Goal: Obtain resource: Download file/media

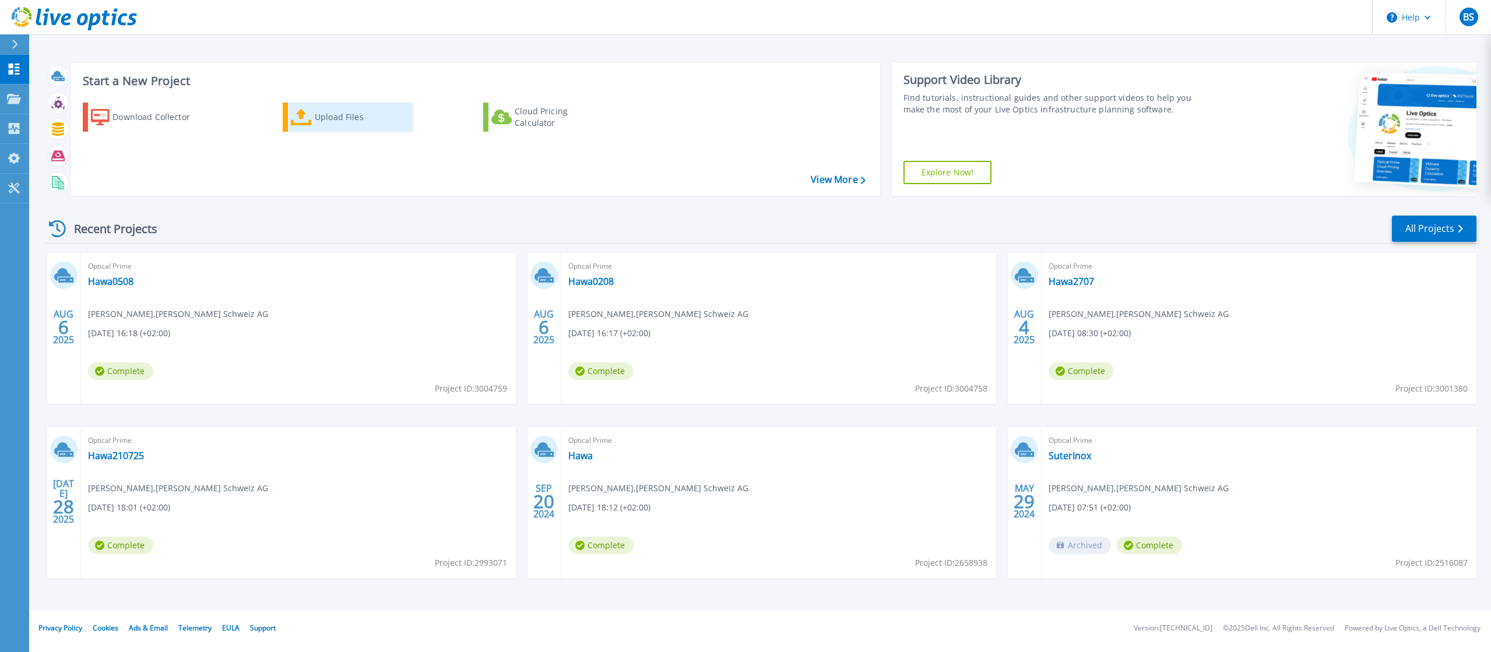
click at [330, 122] on div "Upload Files" at bounding box center [361, 116] width 93 height 23
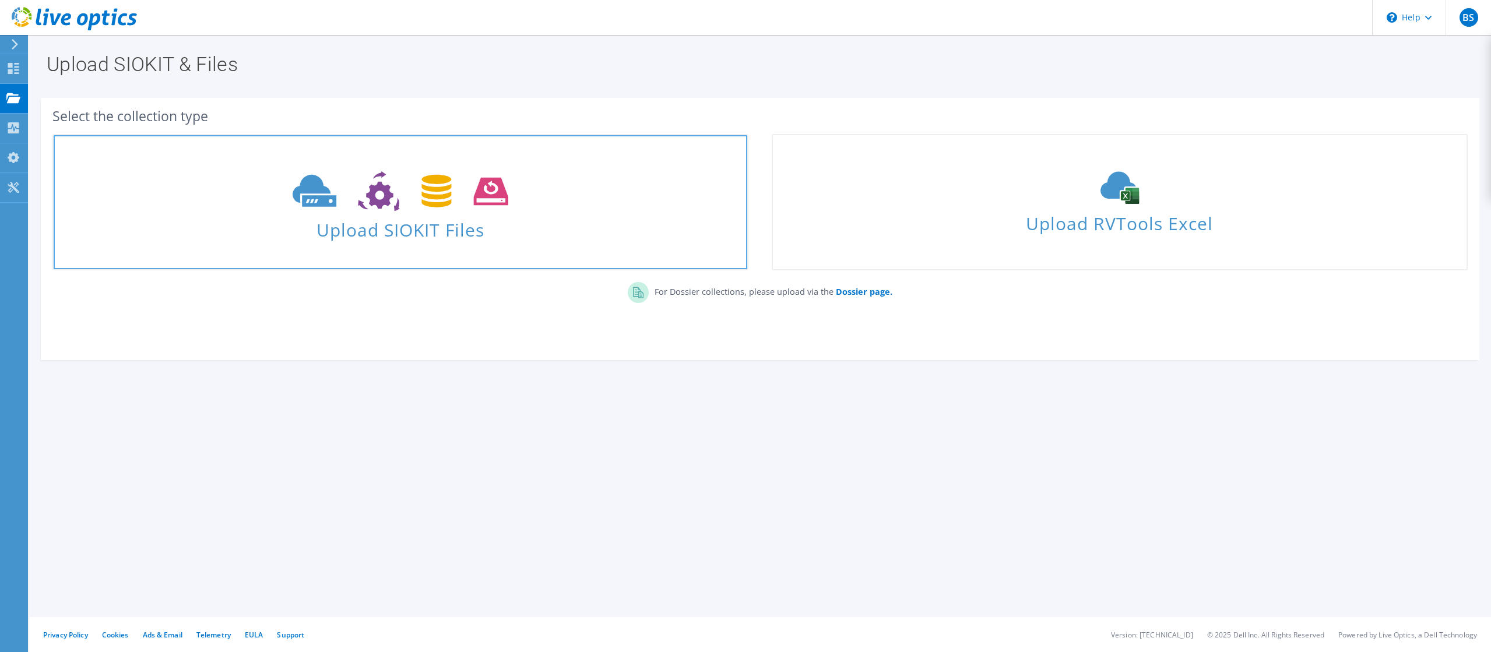
click at [382, 211] on icon at bounding box center [400, 191] width 215 height 40
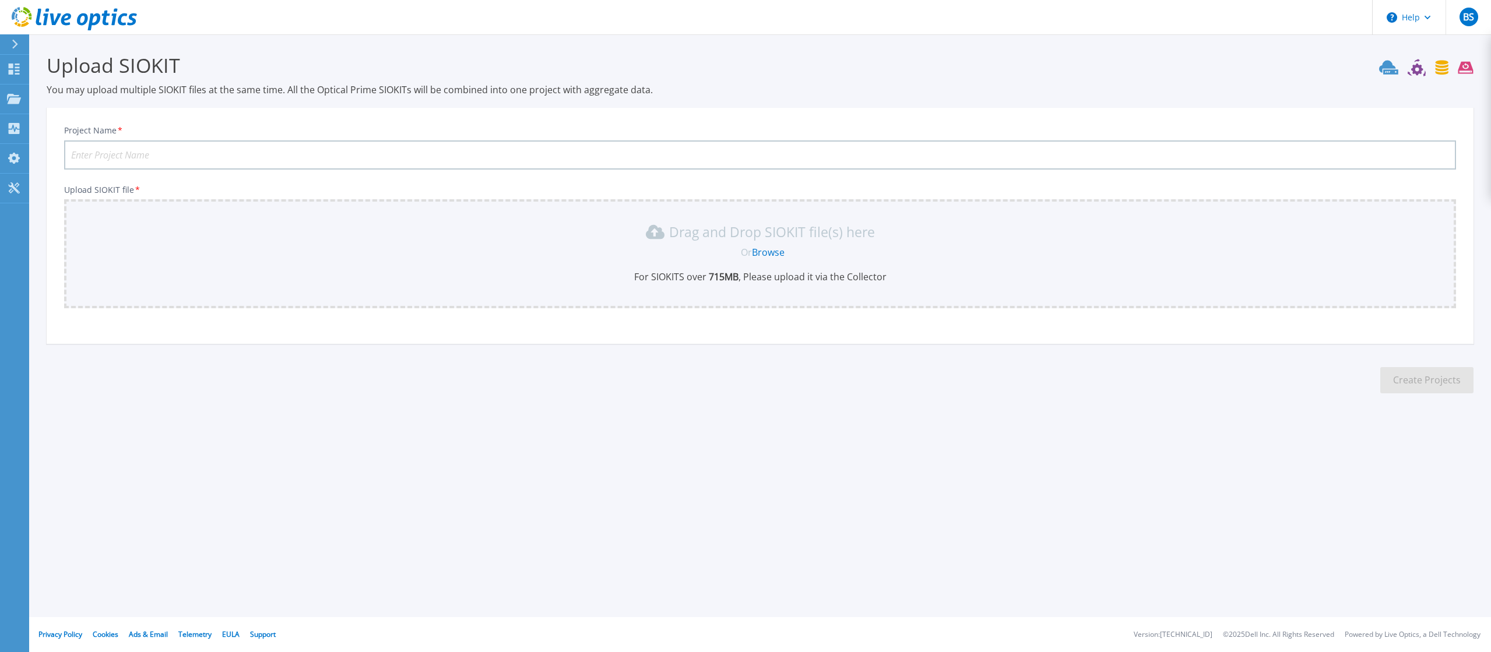
click at [243, 153] on input "Project Name *" at bounding box center [760, 154] width 1392 height 29
type input "Hawa0608"
click at [649, 288] on div "Drag and Drop SIOKIT file(s) here Or Browse For SIOKITS over 715 MB , Please up…" at bounding box center [760, 253] width 1392 height 109
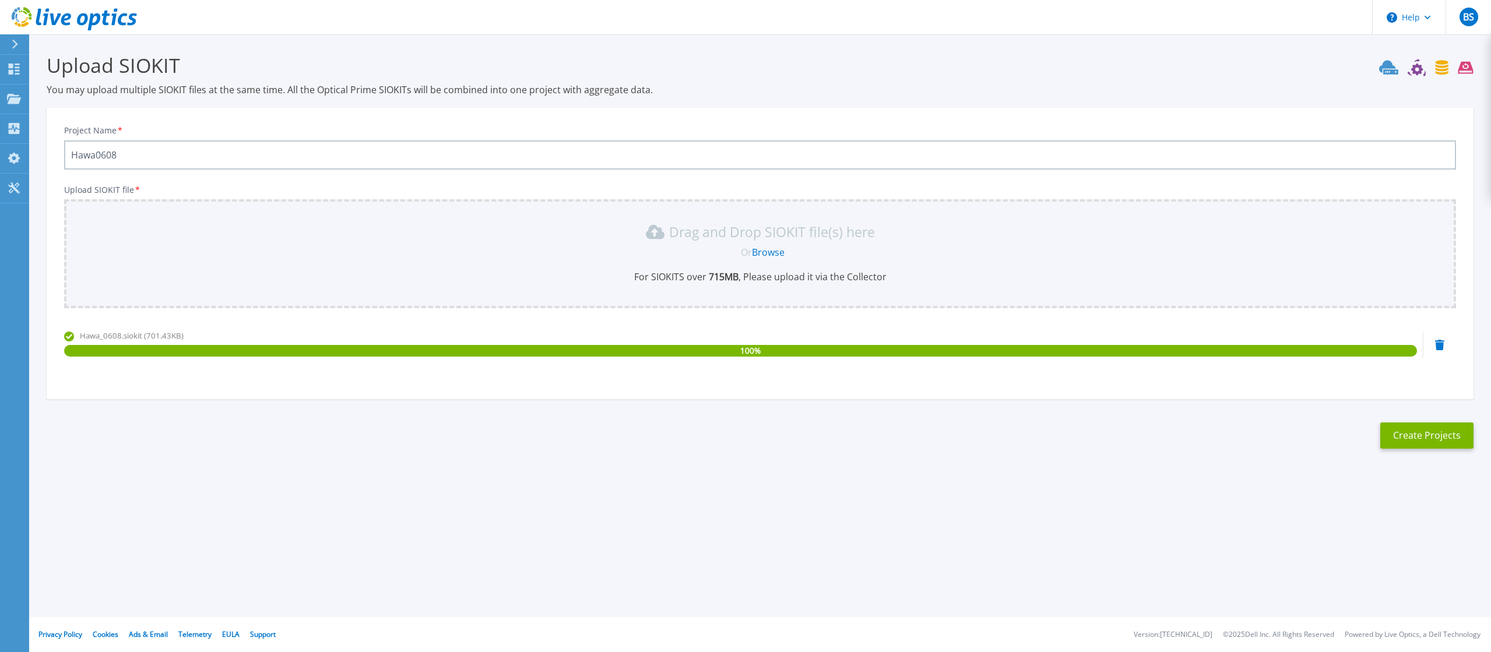
click at [1308, 453] on section "Upload SIOKIT You may upload multiple SIOKIT files at the same time. All the Op…" at bounding box center [760, 254] width 1462 height 441
click at [1403, 439] on button "Create Projects" at bounding box center [1426, 436] width 93 height 26
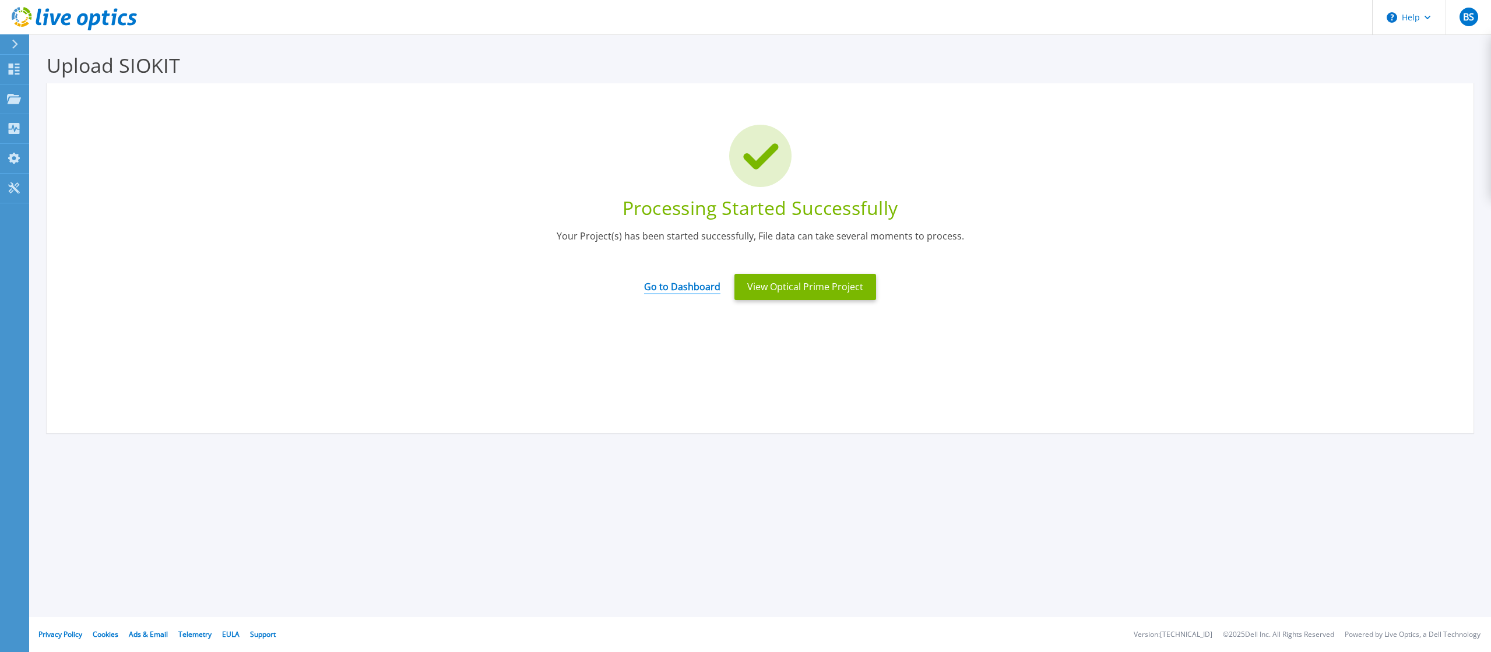
click at [675, 289] on link "Go to Dashboard" at bounding box center [682, 283] width 76 height 23
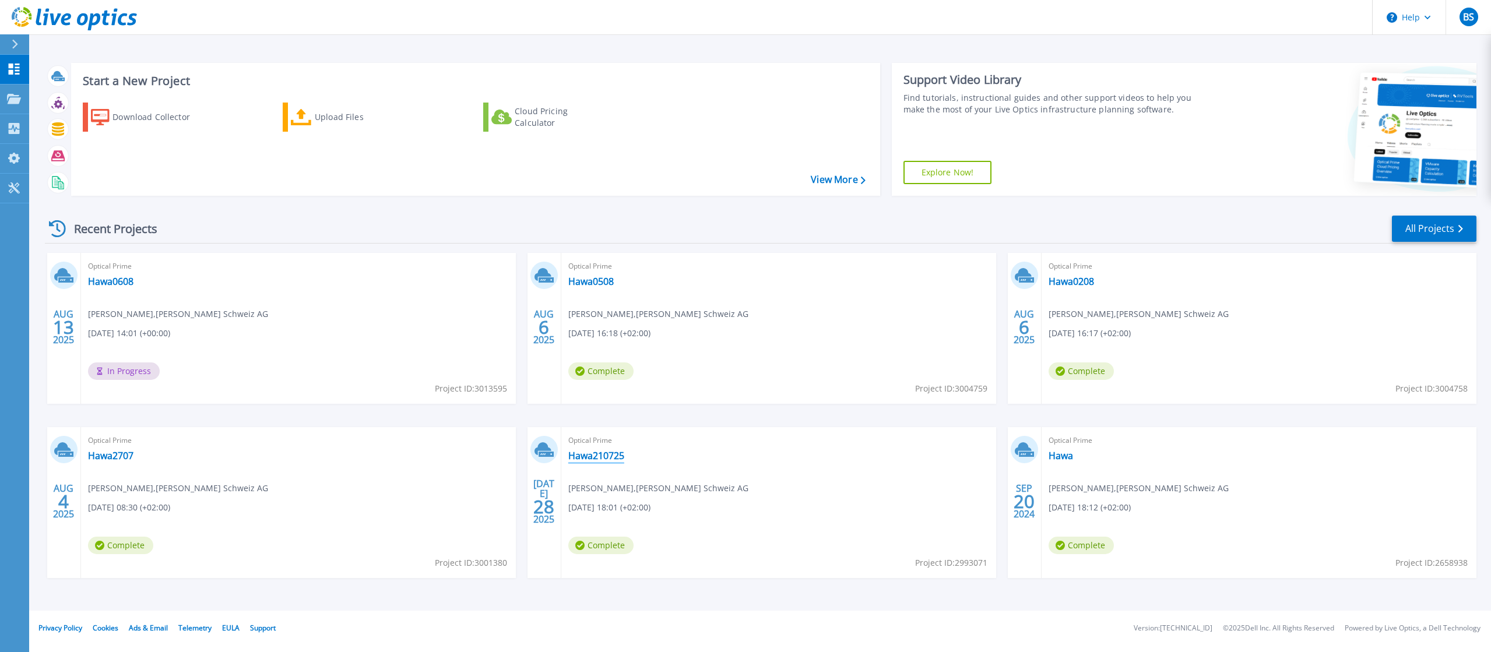
click at [592, 455] on link "Hawa210725" at bounding box center [596, 456] width 56 height 12
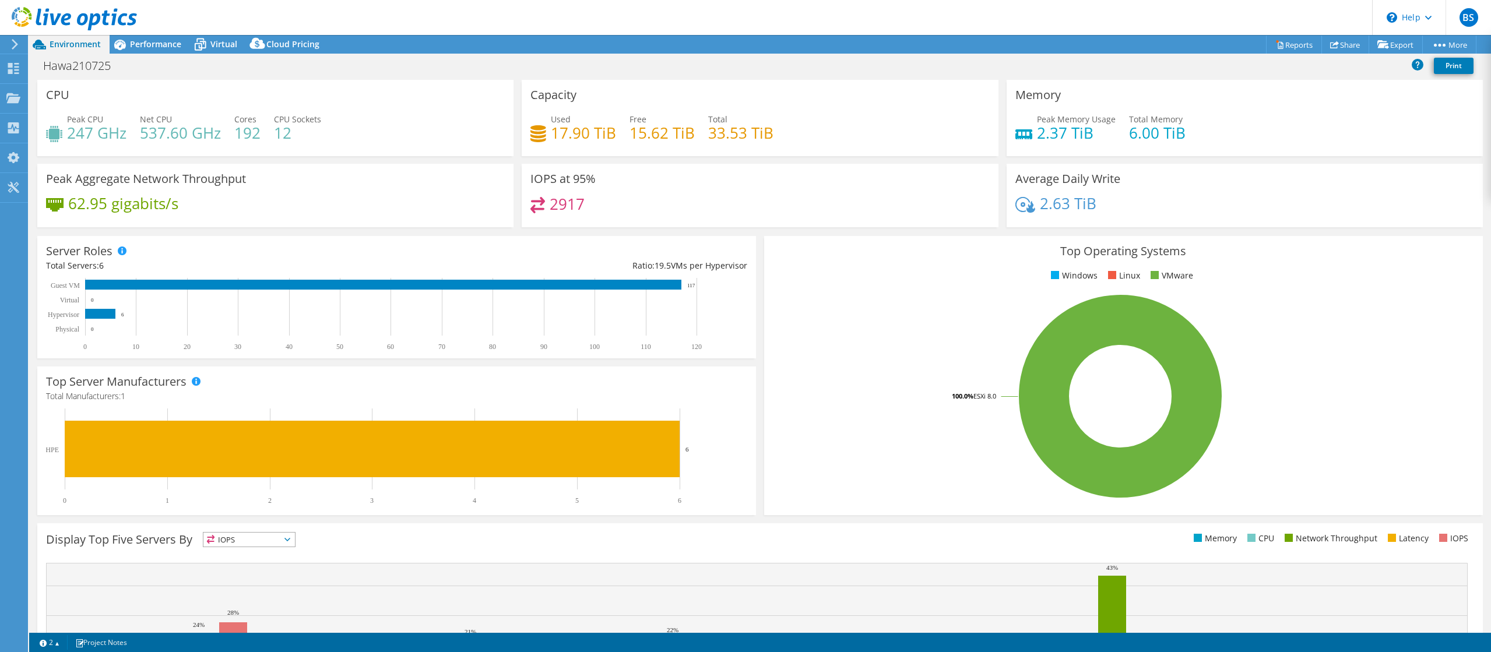
select select "USD"
click at [162, 46] on span "Performance" at bounding box center [155, 43] width 51 height 11
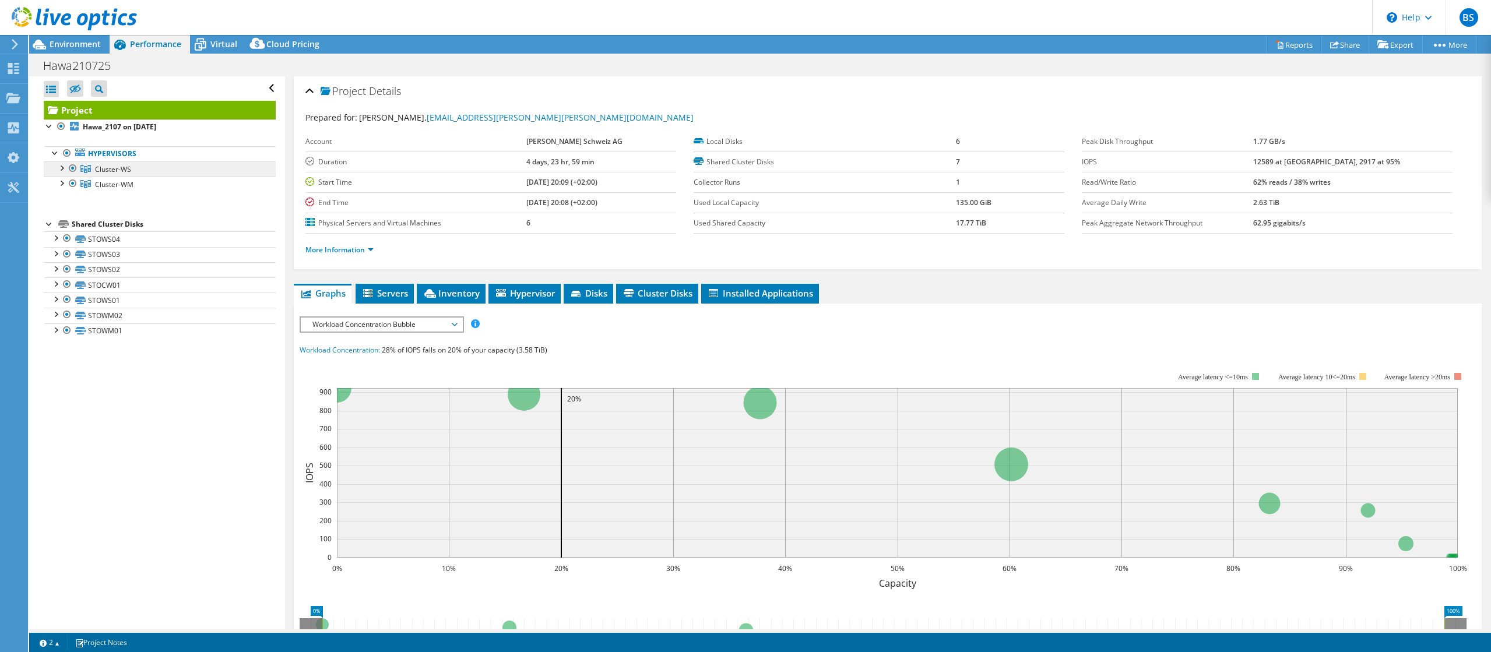
click at [125, 173] on span "Cluster-WS" at bounding box center [113, 169] width 36 height 10
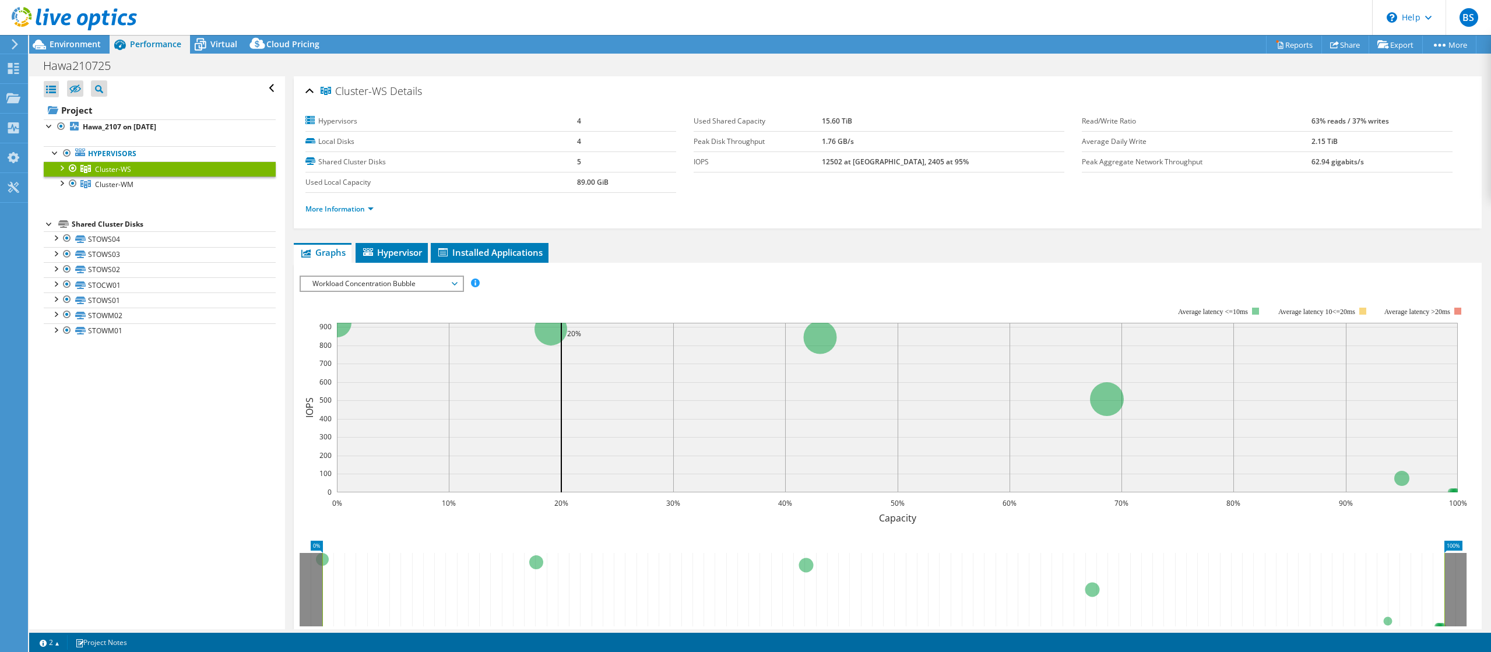
click at [413, 286] on span "Workload Concentration Bubble" at bounding box center [382, 284] width 150 height 14
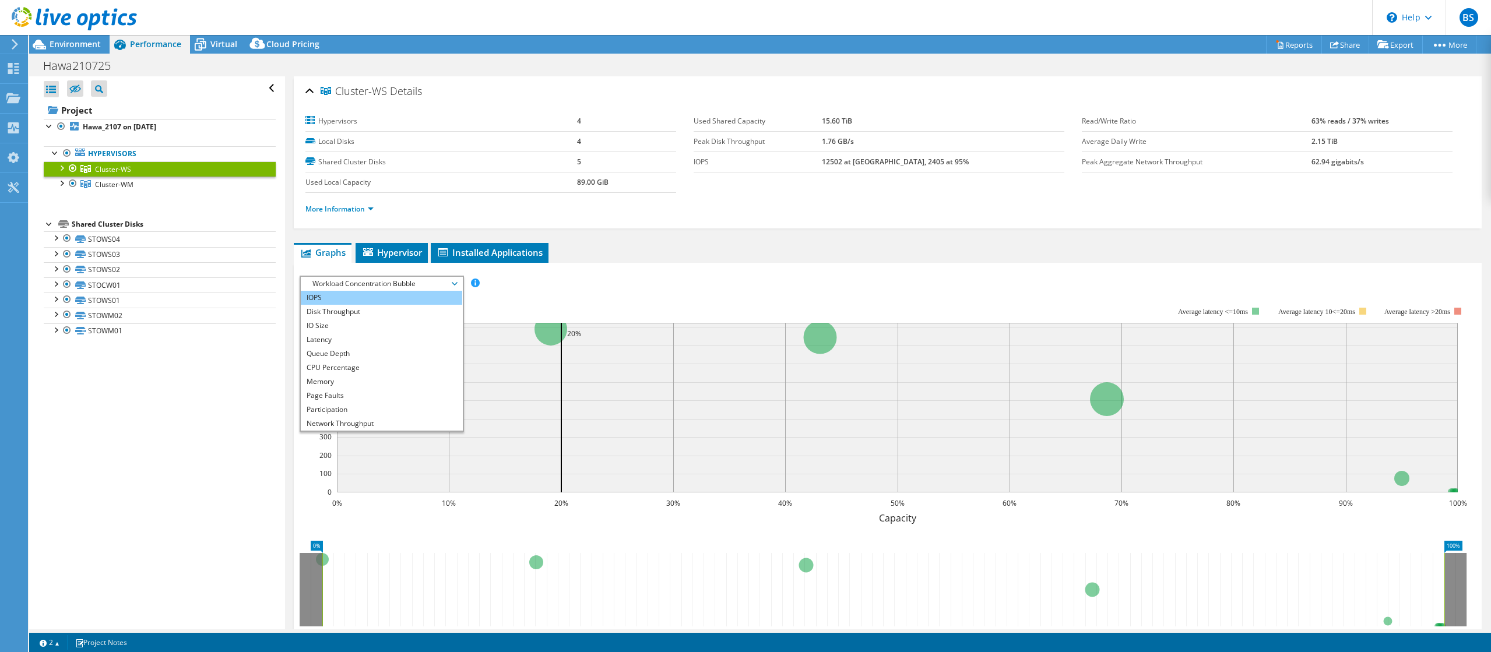
click at [337, 301] on li "IOPS" at bounding box center [381, 298] width 161 height 14
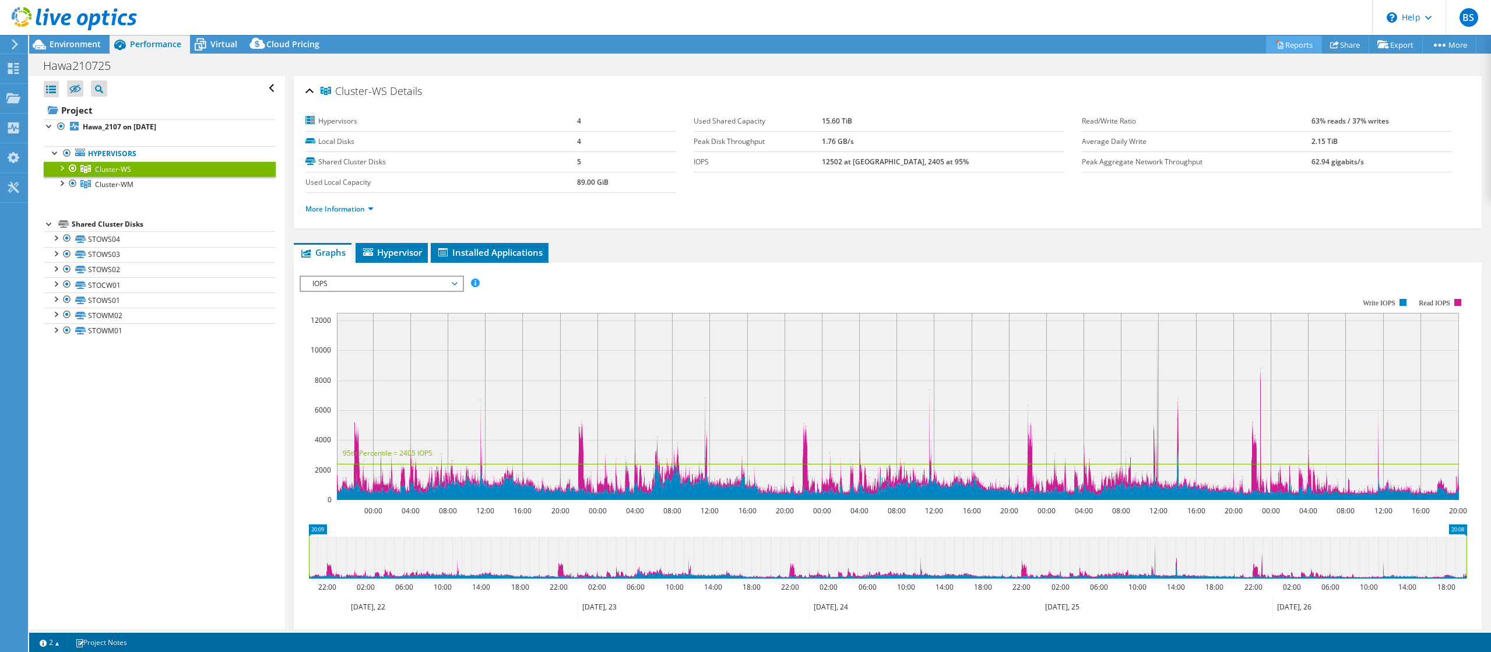
click at [1276, 45] on link "Reports" at bounding box center [1294, 45] width 56 height 18
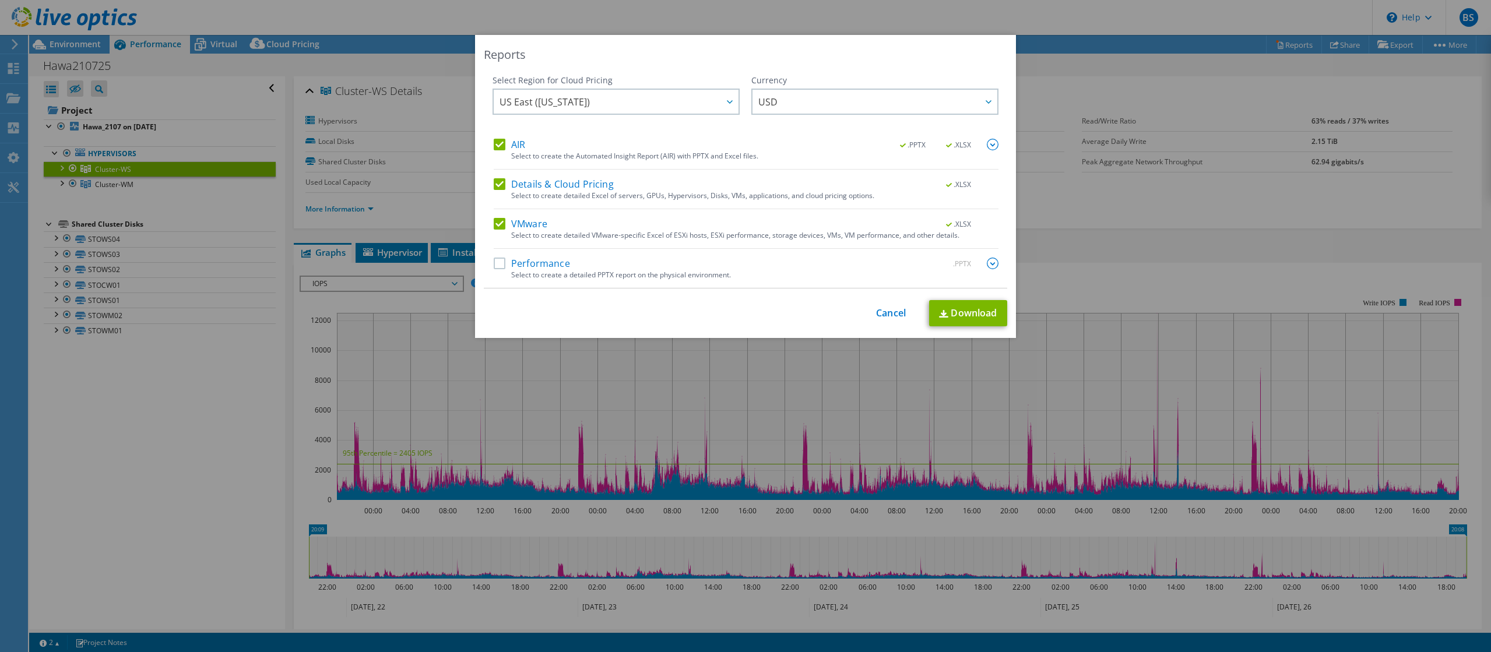
click at [502, 143] on label "AIR" at bounding box center [509, 145] width 31 height 12
click at [0, 0] on input "AIR" at bounding box center [0, 0] width 0 height 0
click at [501, 185] on label "Details & Cloud Pricing" at bounding box center [554, 184] width 120 height 12
click at [0, 0] on input "Details & Cloud Pricing" at bounding box center [0, 0] width 0 height 0
click at [497, 265] on label "Performance" at bounding box center [532, 264] width 76 height 12
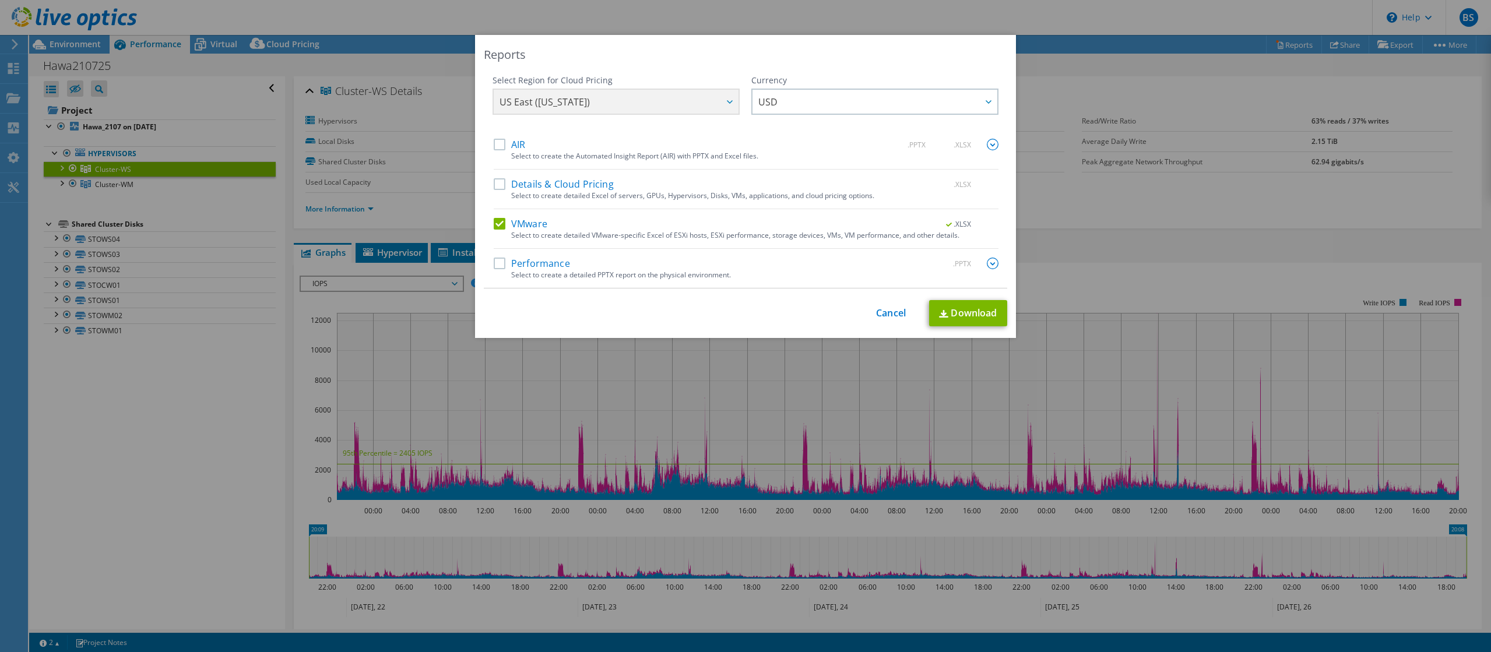
click at [0, 0] on input "Performance" at bounding box center [0, 0] width 0 height 0
click at [499, 268] on label "Performance" at bounding box center [532, 264] width 76 height 12
click at [0, 0] on input "Performance" at bounding box center [0, 0] width 0 height 0
click at [499, 266] on label "Performance" at bounding box center [532, 264] width 76 height 12
click at [0, 0] on input "Performance" at bounding box center [0, 0] width 0 height 0
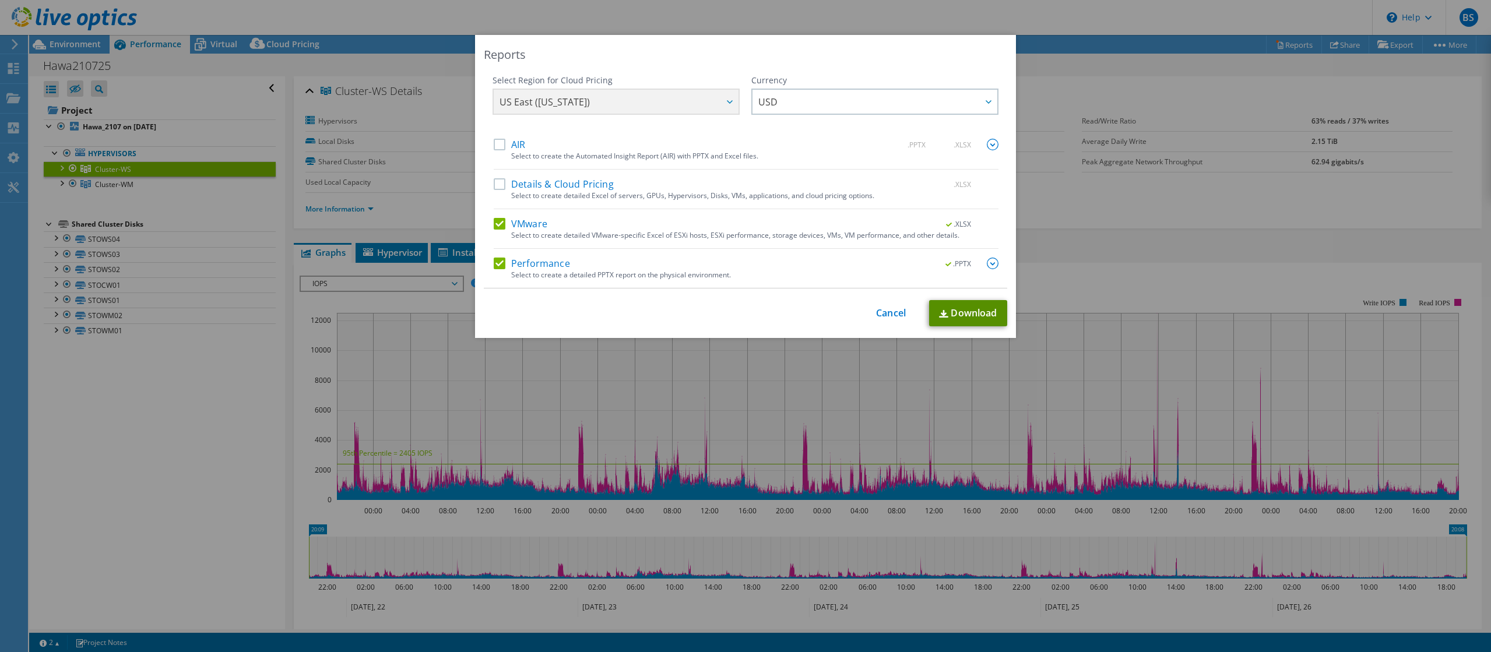
click at [975, 314] on link "Download" at bounding box center [968, 313] width 78 height 26
click at [888, 316] on link "Cancel" at bounding box center [891, 313] width 30 height 11
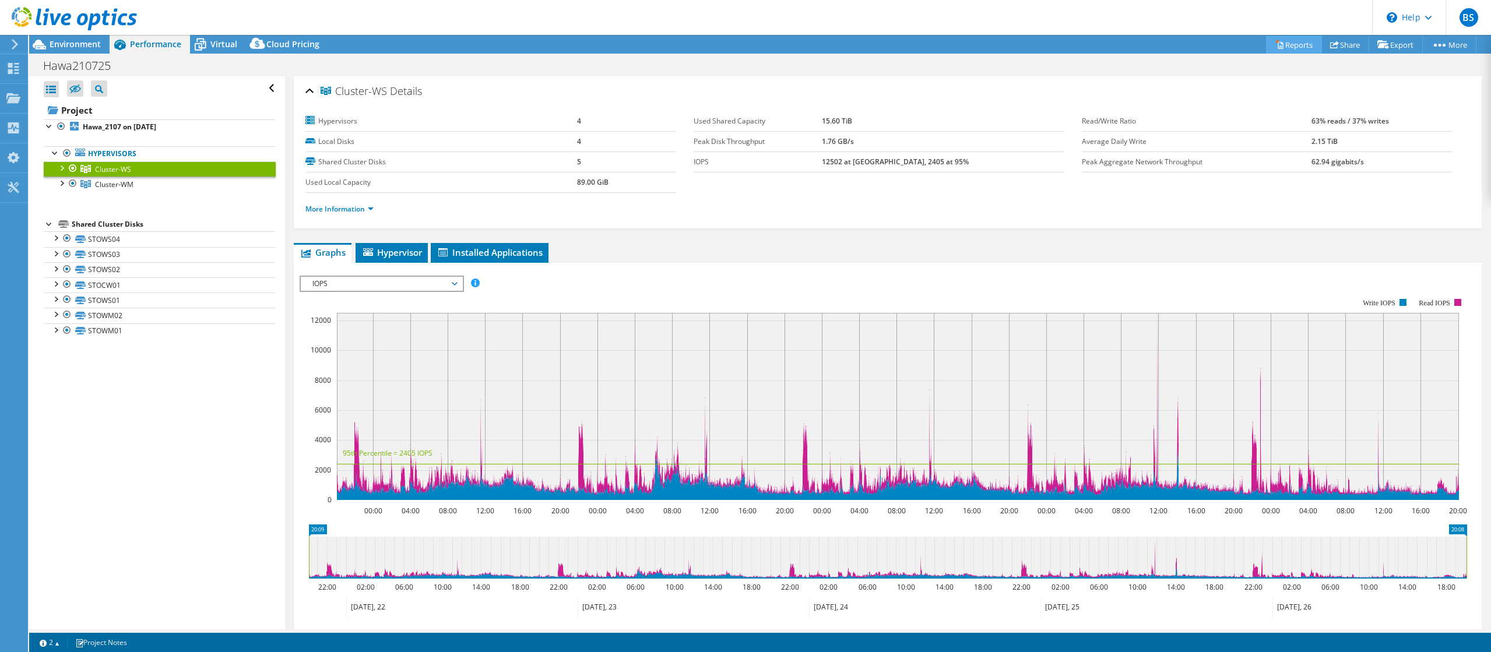
click at [1275, 48] on icon at bounding box center [1279, 44] width 9 height 9
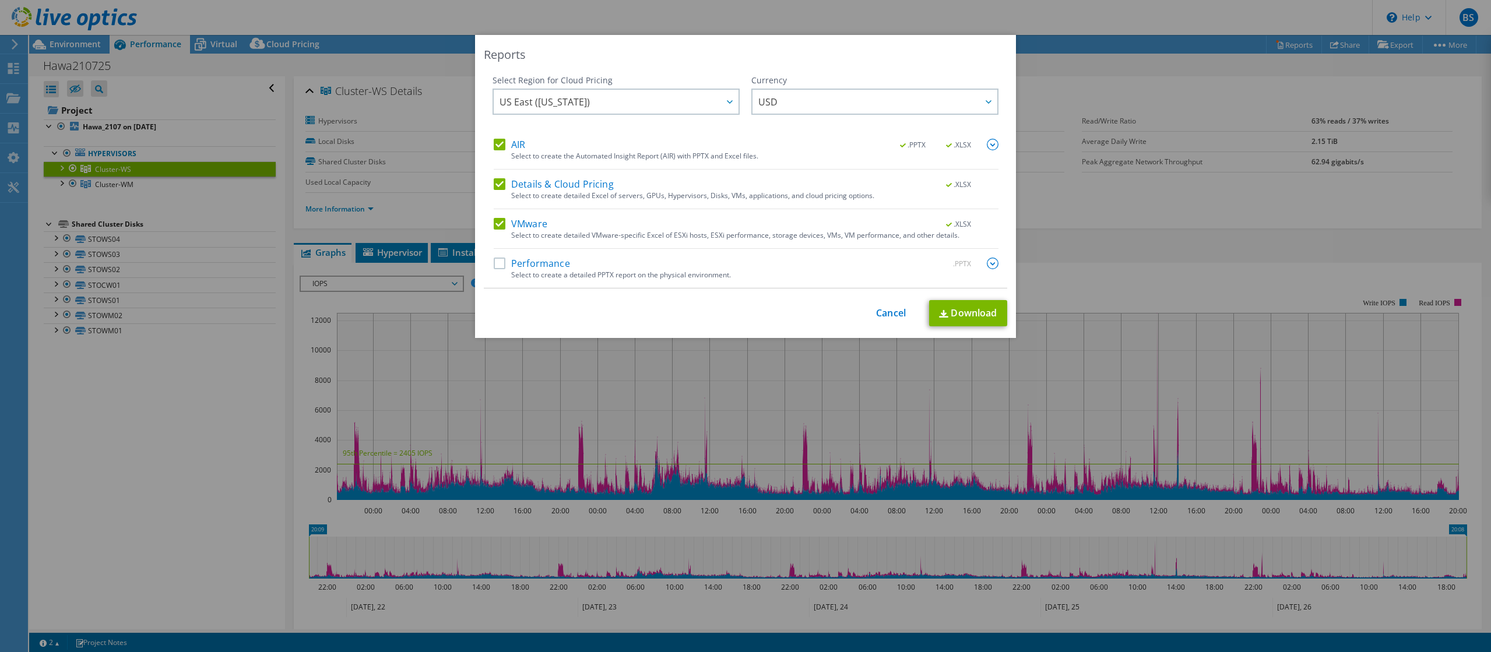
drag, startPoint x: 498, startPoint y: 140, endPoint x: 499, endPoint y: 168, distance: 28.0
click at [499, 141] on label "AIR" at bounding box center [509, 145] width 31 height 12
click at [0, 0] on input "AIR" at bounding box center [0, 0] width 0 height 0
click at [500, 187] on label "Details & Cloud Pricing" at bounding box center [554, 184] width 120 height 12
click at [0, 0] on input "Details & Cloud Pricing" at bounding box center [0, 0] width 0 height 0
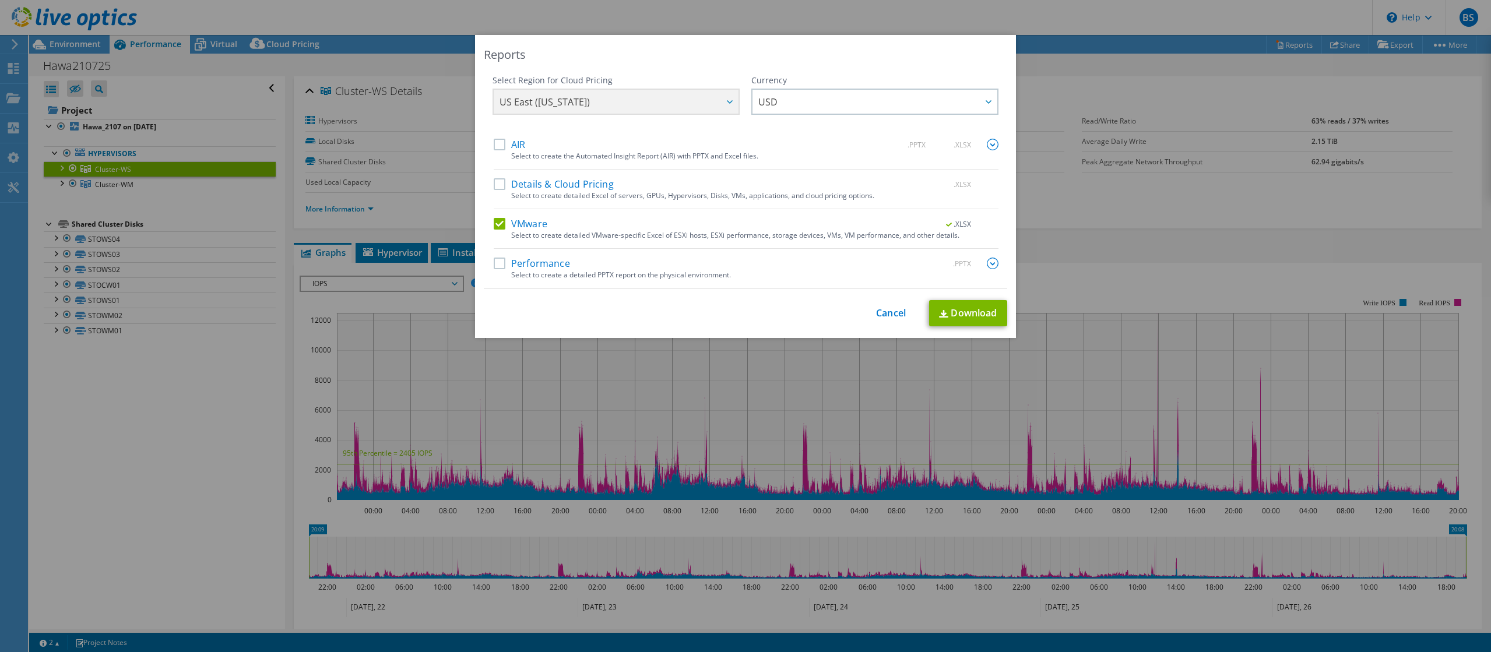
click at [501, 263] on label "Performance" at bounding box center [532, 264] width 76 height 12
click at [0, 0] on input "Performance" at bounding box center [0, 0] width 0 height 0
click at [993, 265] on img at bounding box center [993, 264] width 12 height 12
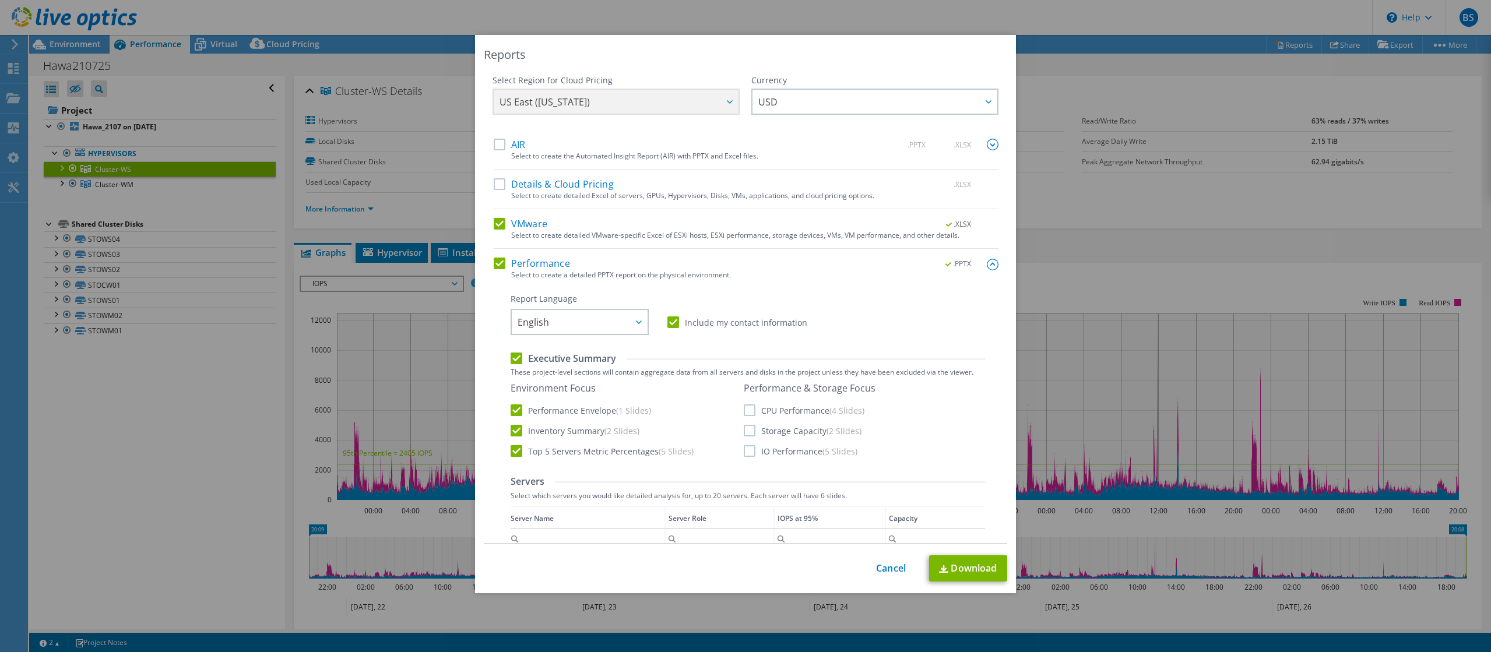
drag, startPoint x: 748, startPoint y: 409, endPoint x: 751, endPoint y: 418, distance: 9.0
click at [748, 411] on label "CPU Performance (4 Slides)" at bounding box center [804, 410] width 121 height 12
click at [752, 427] on label "Storage Capacity (2 Slides)" at bounding box center [803, 431] width 118 height 12
click at [0, 0] on input "Storage Capacity (2 Slides)" at bounding box center [0, 0] width 0 height 0
click at [751, 408] on label "CPU Performance (4 Slides)" at bounding box center [804, 410] width 121 height 12
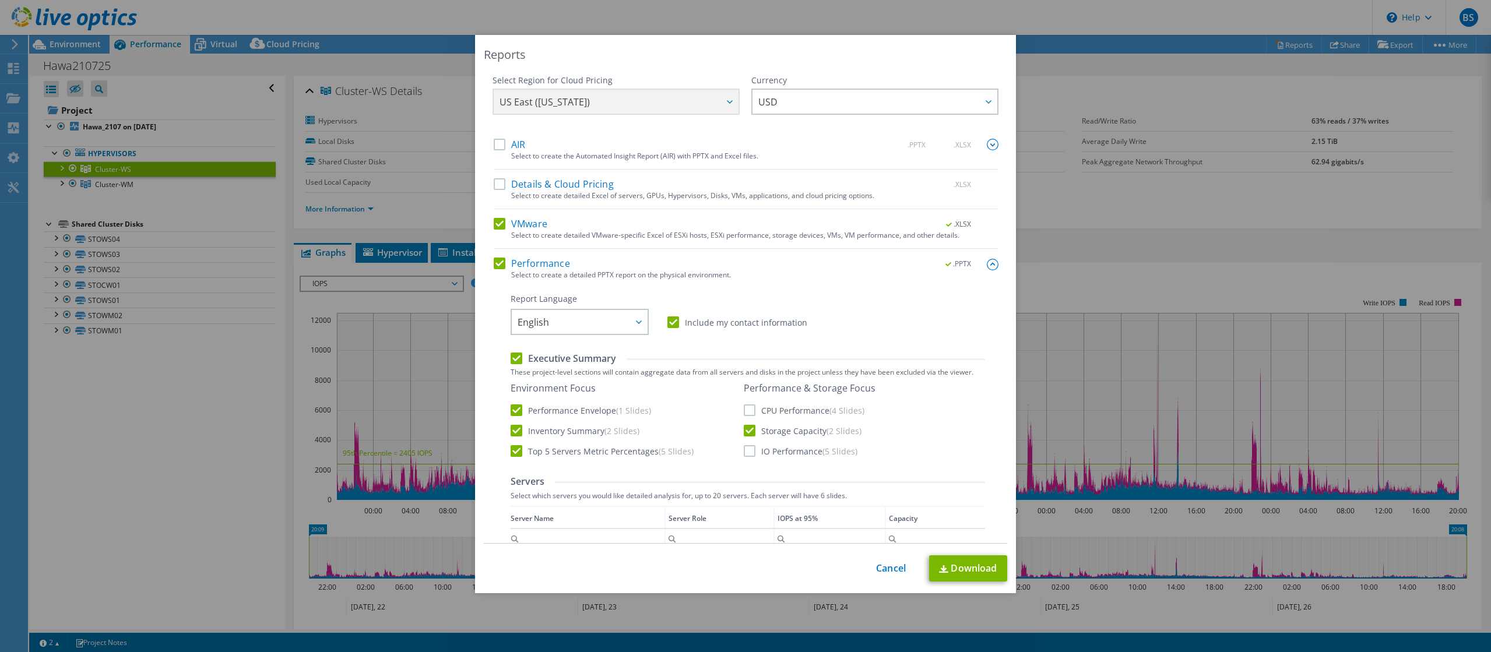
click at [0, 0] on input "CPU Performance (4 Slides)" at bounding box center [0, 0] width 0 height 0
click at [750, 452] on label "IO Performance (5 Slides)" at bounding box center [801, 451] width 114 height 12
click at [0, 0] on input "IO Performance (5 Slides)" at bounding box center [0, 0] width 0 height 0
click at [956, 571] on link "Download" at bounding box center [968, 568] width 78 height 26
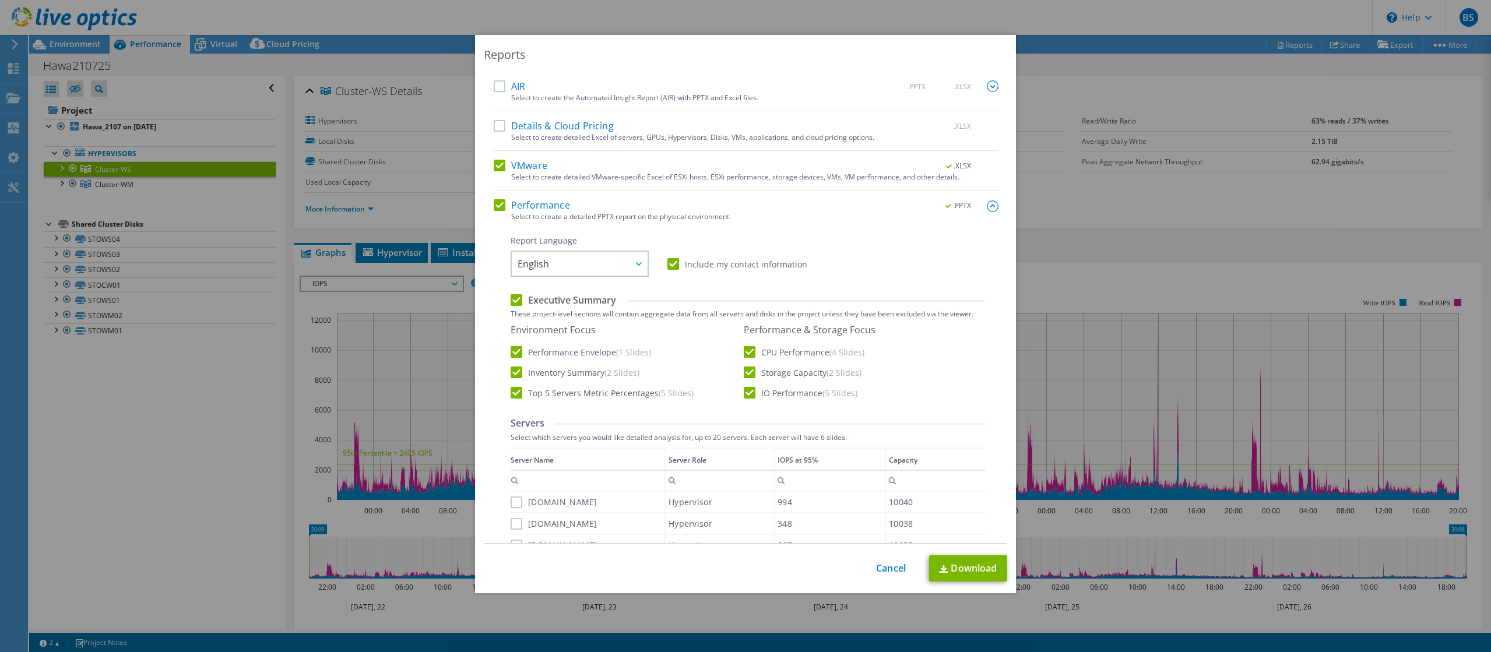
scroll to position [17, 0]
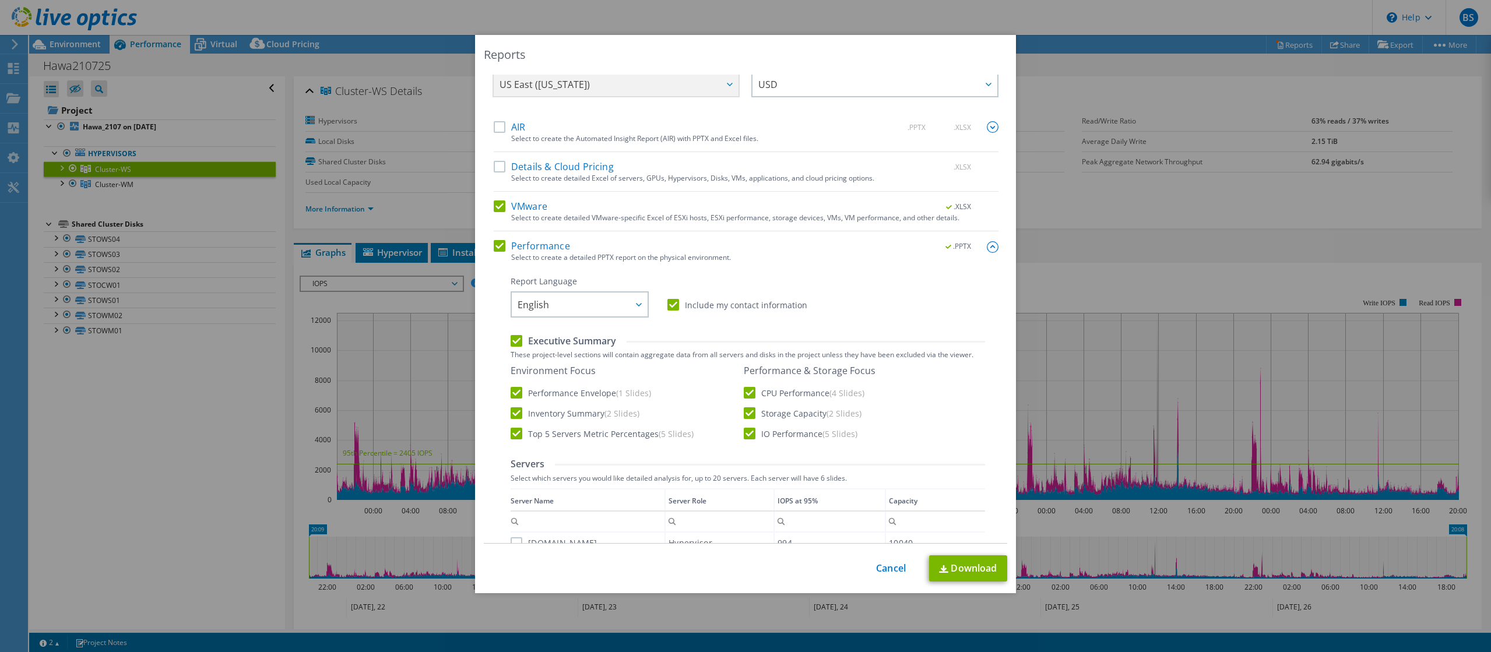
drag, startPoint x: 1003, startPoint y: 233, endPoint x: 1005, endPoint y: 214, distance: 19.3
click at [1008, 217] on div "Reports Select Region for Cloud Pricing Asia Pacific (Hong Kong) Asia Pacific (…" at bounding box center [745, 314] width 541 height 558
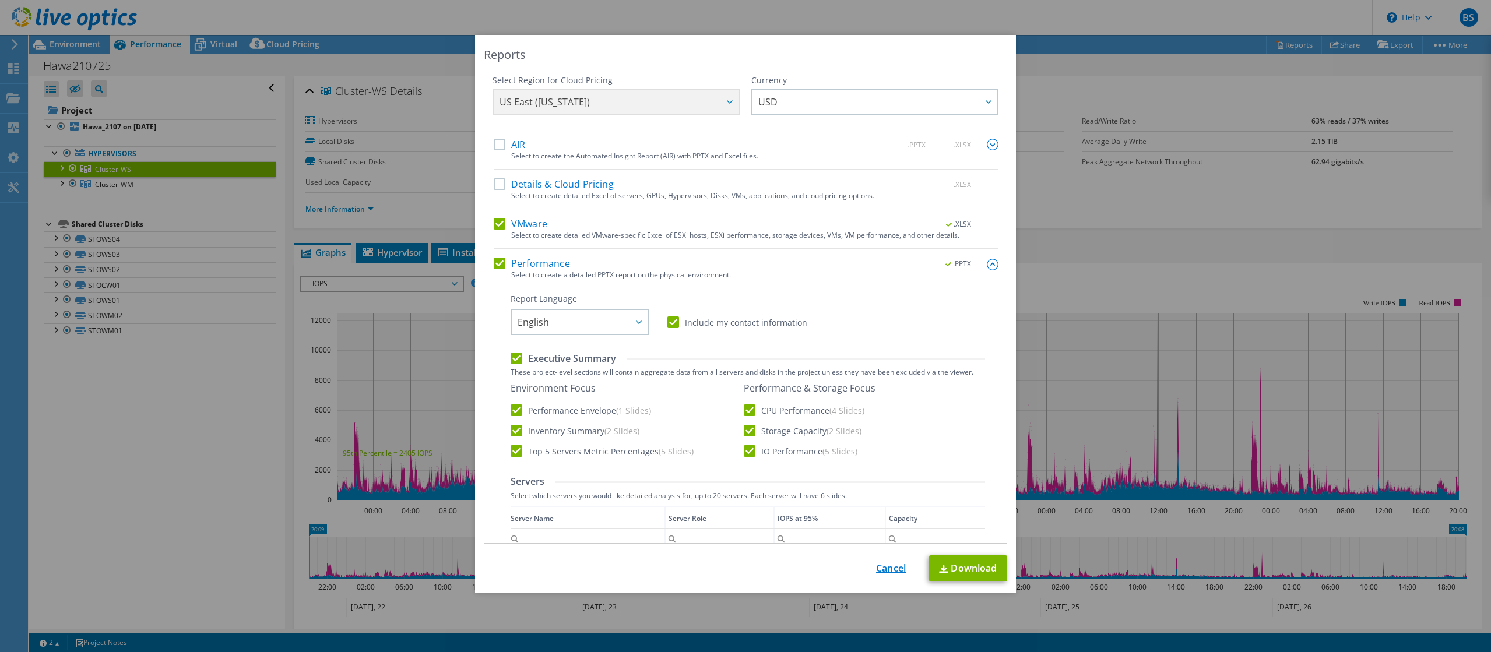
click at [884, 572] on link "Cancel" at bounding box center [891, 568] width 30 height 11
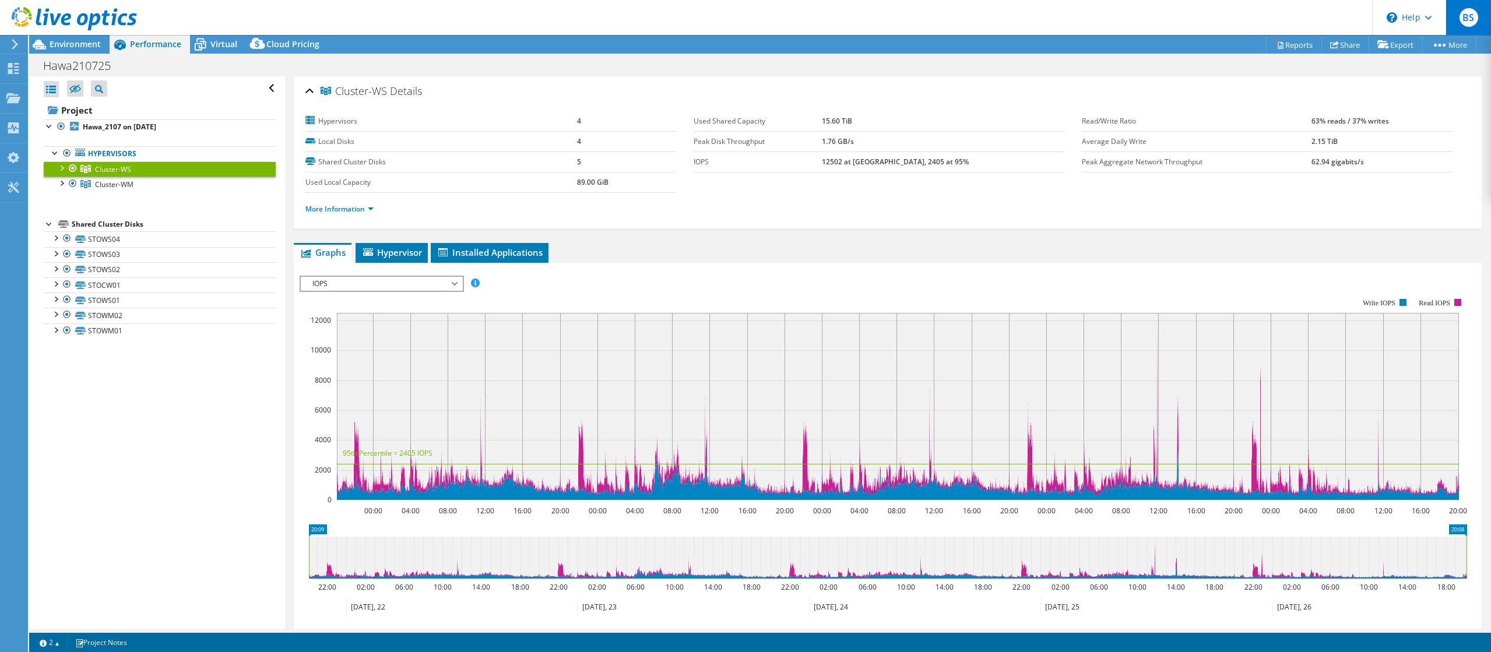
click at [1468, 24] on span "BS" at bounding box center [1468, 17] width 19 height 19
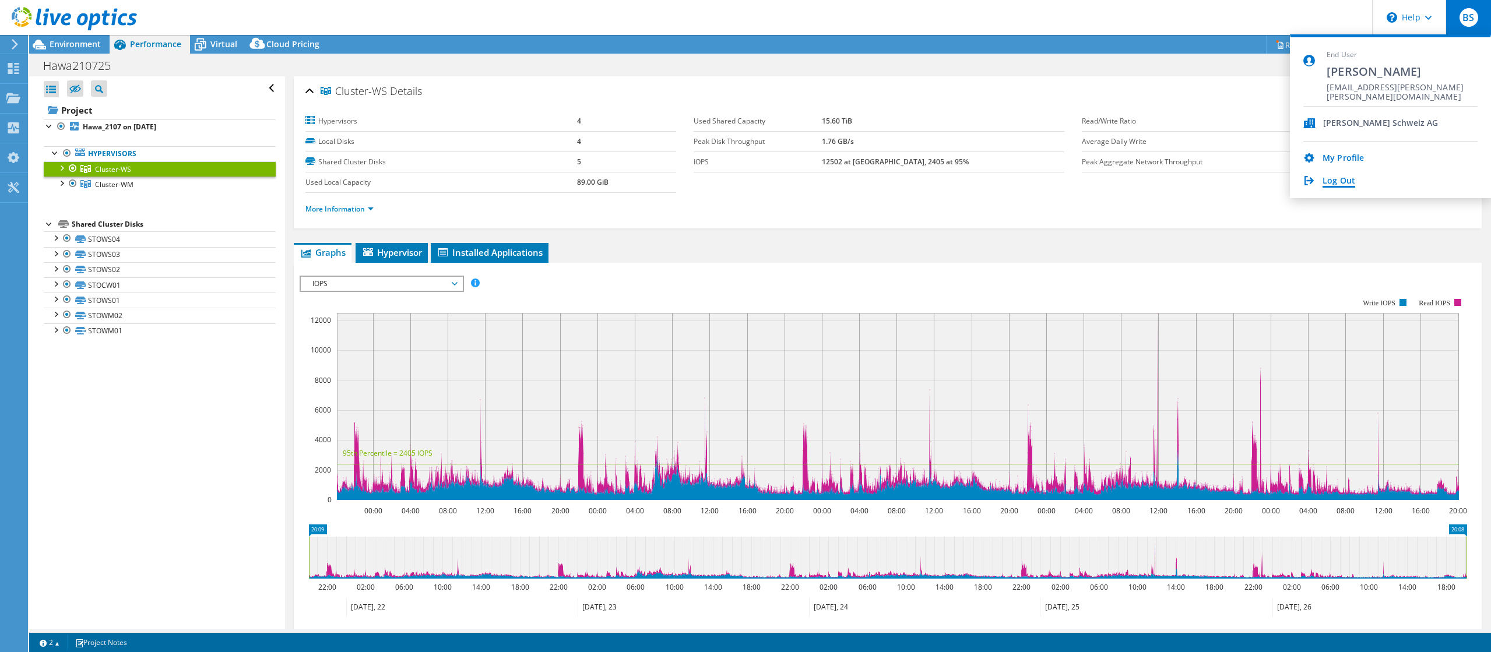
click at [1336, 182] on link "Log Out" at bounding box center [1338, 181] width 33 height 11
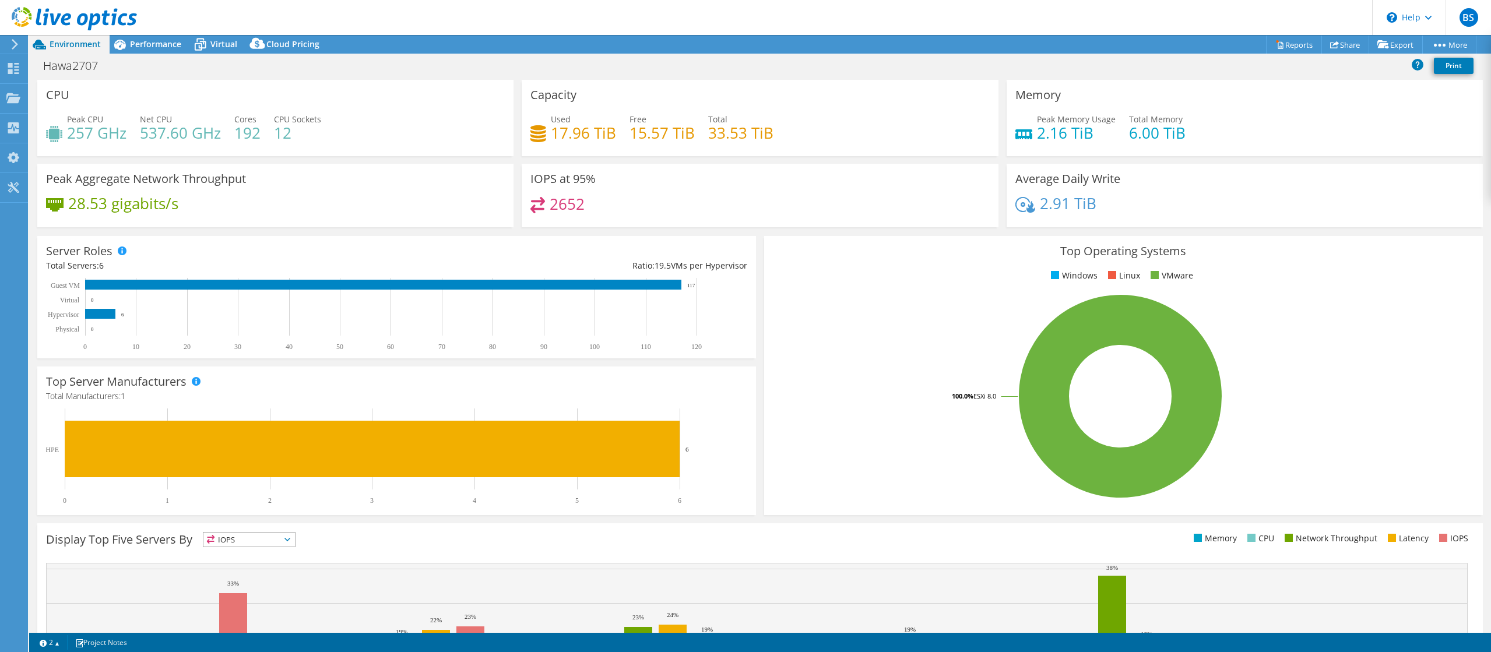
select select "USD"
click at [1297, 47] on link "Reports" at bounding box center [1294, 45] width 56 height 18
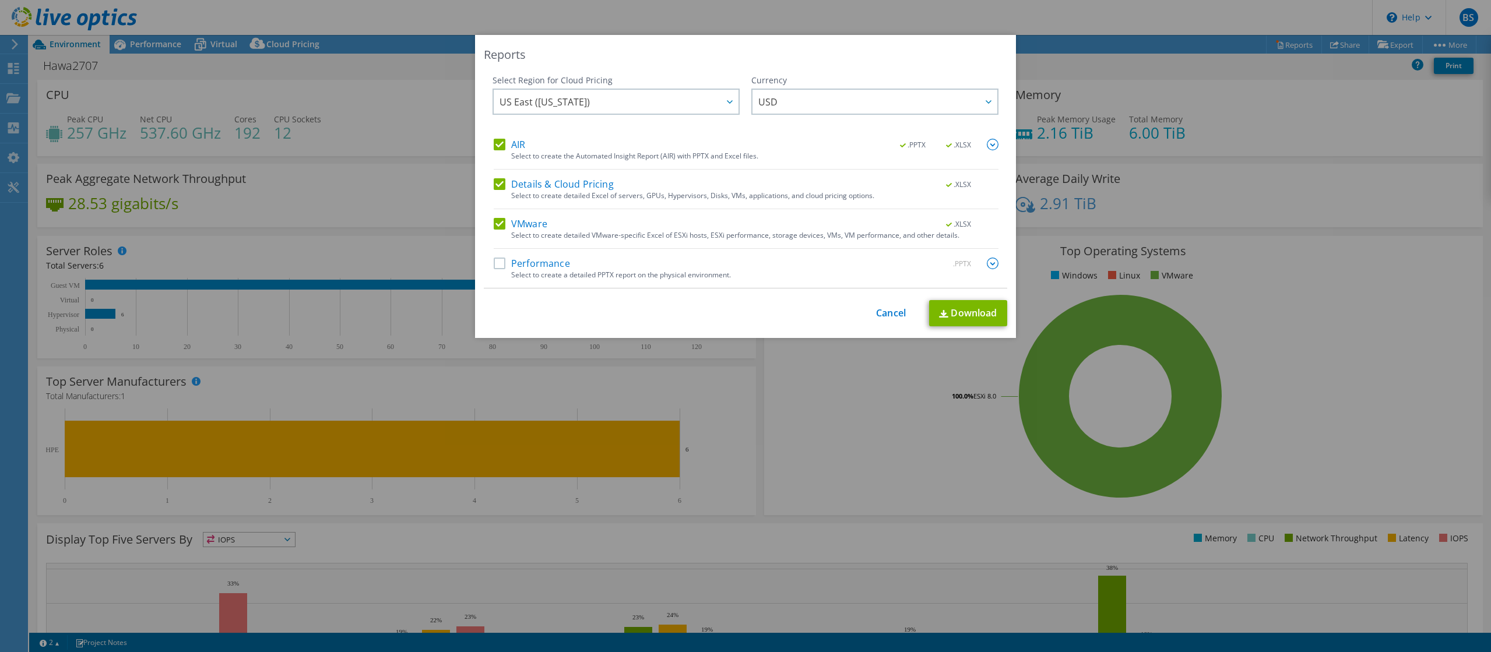
click at [496, 147] on label "AIR" at bounding box center [509, 145] width 31 height 12
click at [0, 0] on input "AIR" at bounding box center [0, 0] width 0 height 0
click at [504, 184] on label "Details & Cloud Pricing" at bounding box center [554, 184] width 120 height 12
click at [0, 0] on input "Details & Cloud Pricing" at bounding box center [0, 0] width 0 height 0
click at [501, 185] on label "Details & Cloud Pricing" at bounding box center [554, 184] width 120 height 12
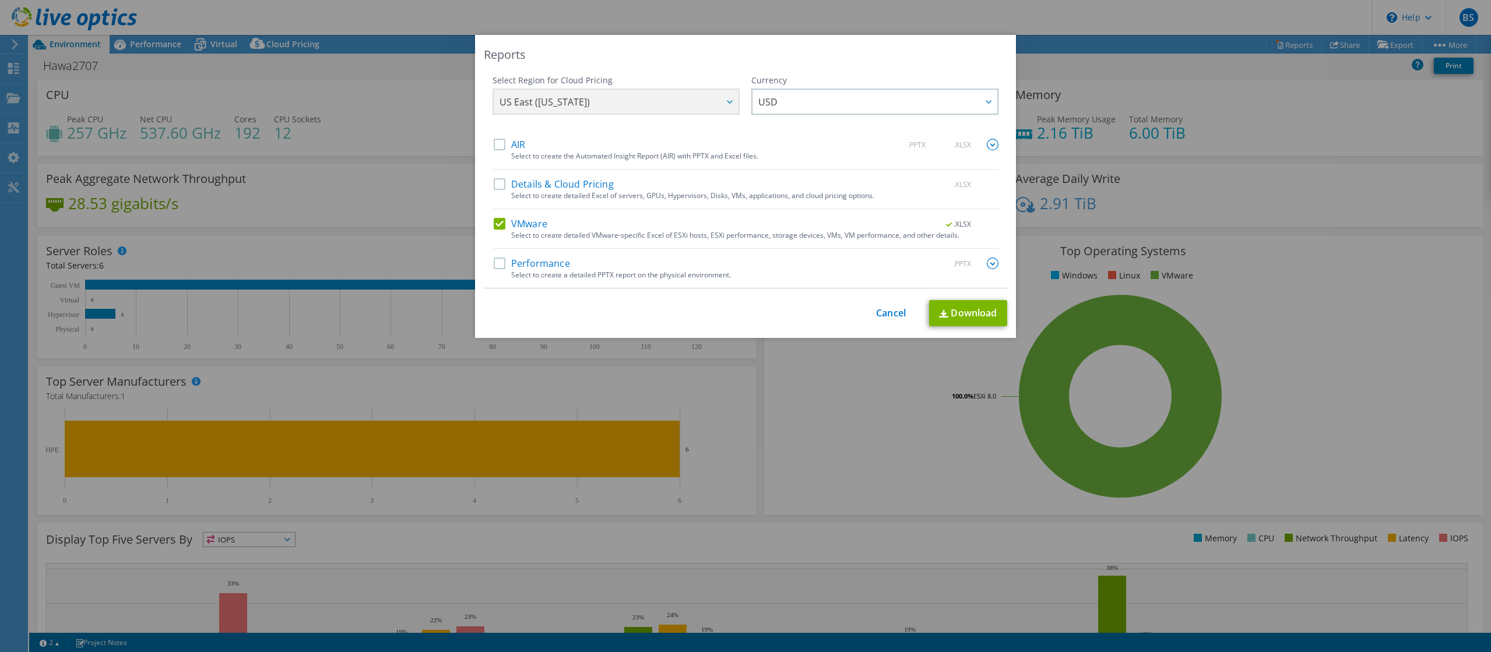
click at [498, 263] on label "Performance" at bounding box center [532, 264] width 76 height 12
click at [0, 0] on input "Performance" at bounding box center [0, 0] width 0 height 0
click at [971, 318] on link "Download" at bounding box center [968, 313] width 78 height 26
click at [889, 315] on link "Cancel" at bounding box center [891, 313] width 30 height 11
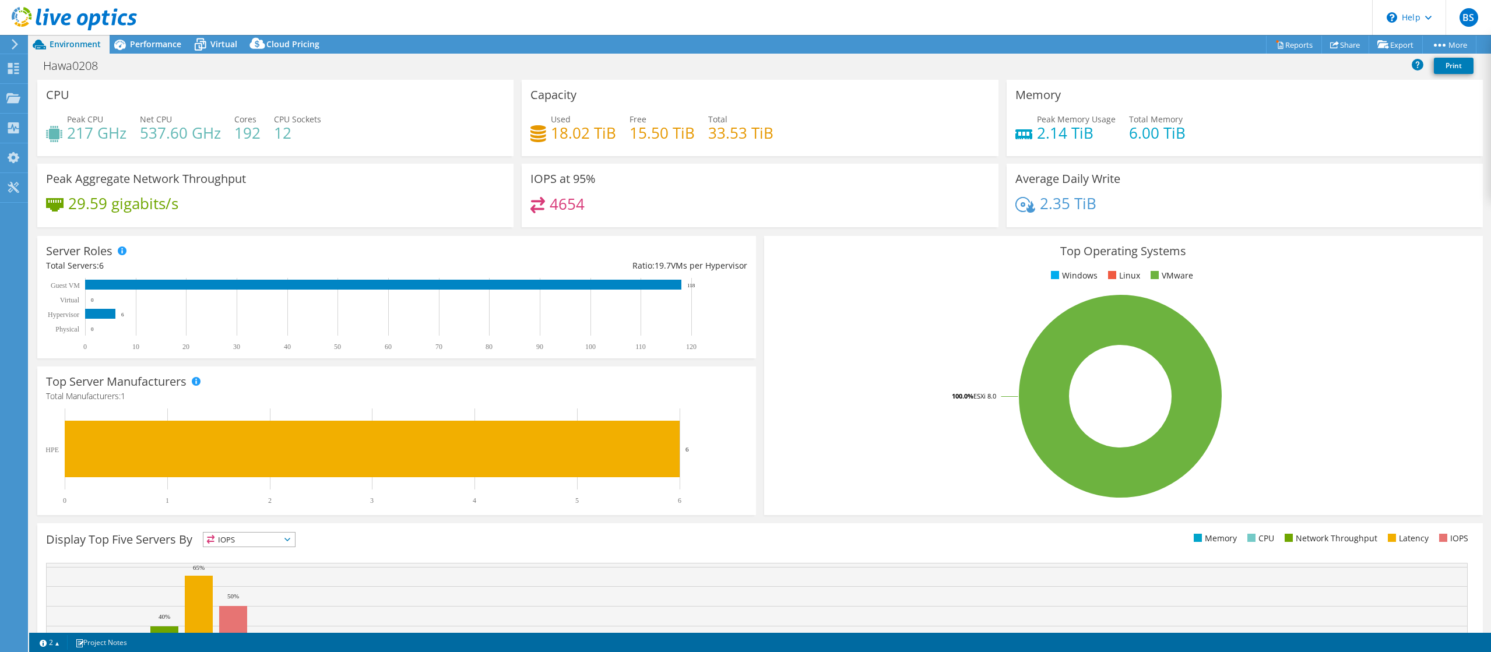
select select "USD"
click at [1286, 48] on link "Reports" at bounding box center [1294, 45] width 56 height 18
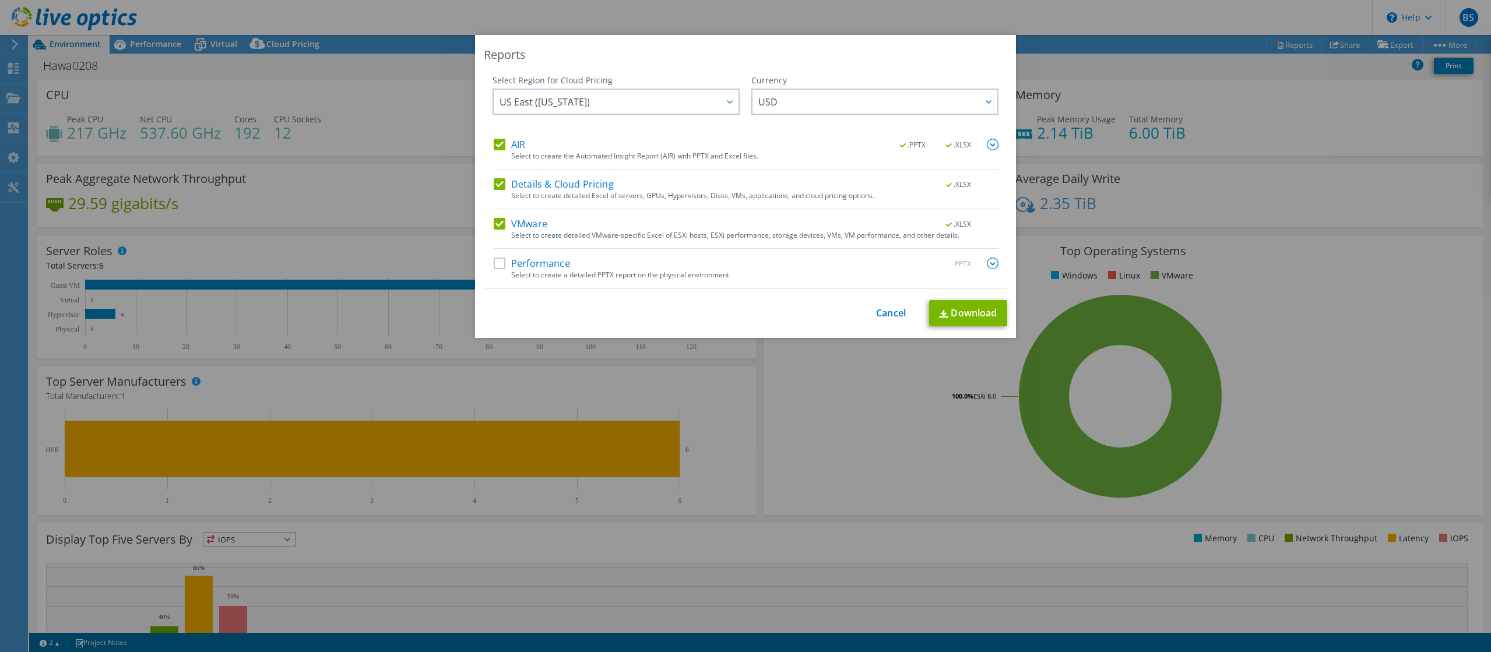
click at [498, 146] on label "AIR" at bounding box center [509, 145] width 31 height 12
click at [0, 0] on input "AIR" at bounding box center [0, 0] width 0 height 0
click at [501, 184] on label "Details & Cloud Pricing" at bounding box center [554, 184] width 120 height 12
click at [0, 0] on input "Details & Cloud Pricing" at bounding box center [0, 0] width 0 height 0
click at [493, 272] on div "Select Region for Cloud Pricing Asia Pacific (Hong Kong) Asia Pacific (Mumbai) …" at bounding box center [745, 182] width 523 height 214
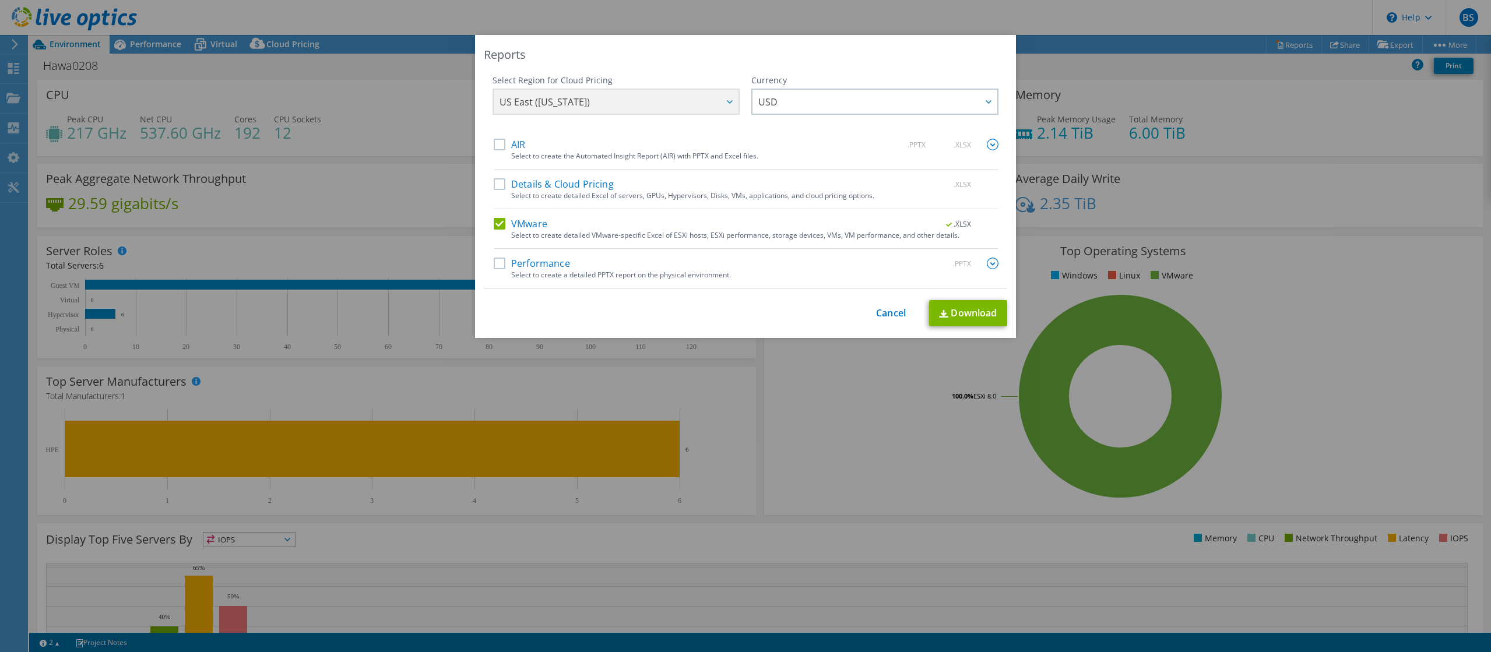
click at [504, 263] on label "Performance" at bounding box center [532, 264] width 76 height 12
click at [0, 0] on input "Performance" at bounding box center [0, 0] width 0 height 0
click at [987, 314] on link "Download" at bounding box center [968, 313] width 78 height 26
click at [885, 317] on link "Cancel" at bounding box center [891, 313] width 30 height 11
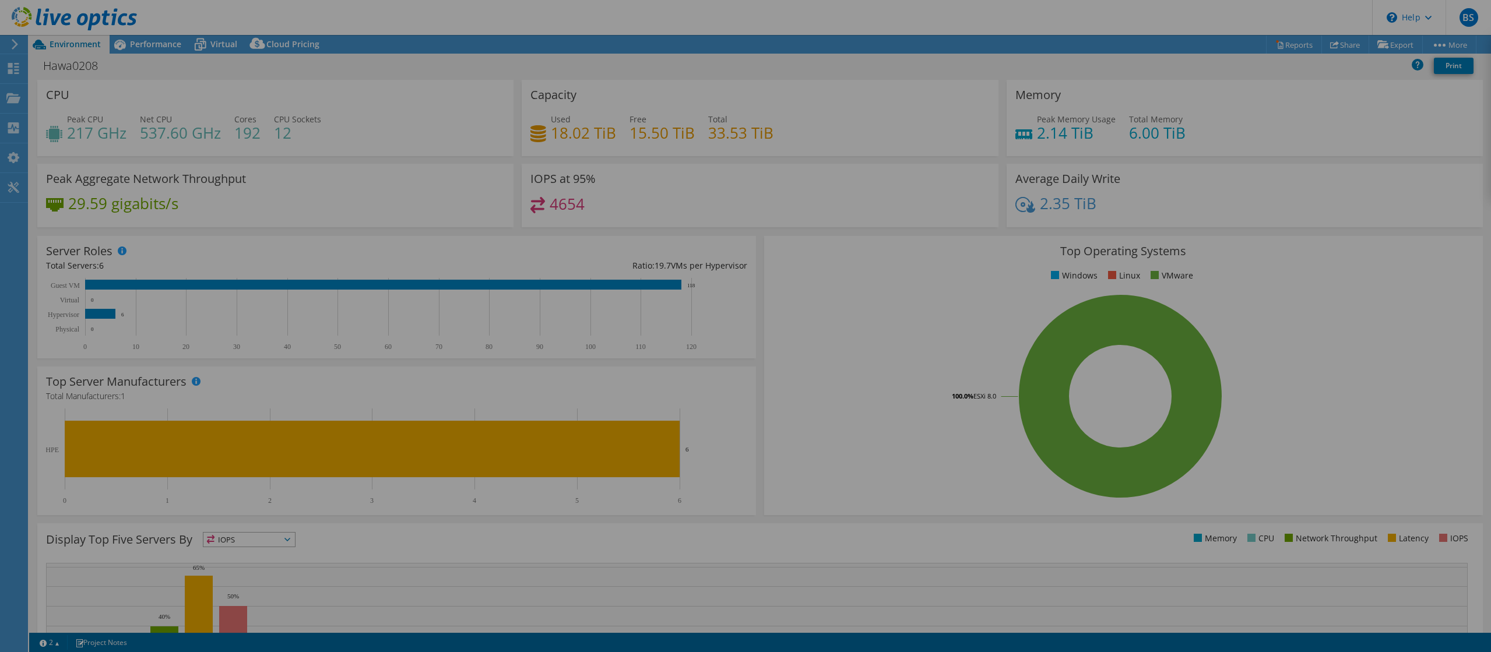
drag, startPoint x: 885, startPoint y: 317, endPoint x: 836, endPoint y: 295, distance: 53.7
click at [884, 317] on div at bounding box center [745, 326] width 1491 height 652
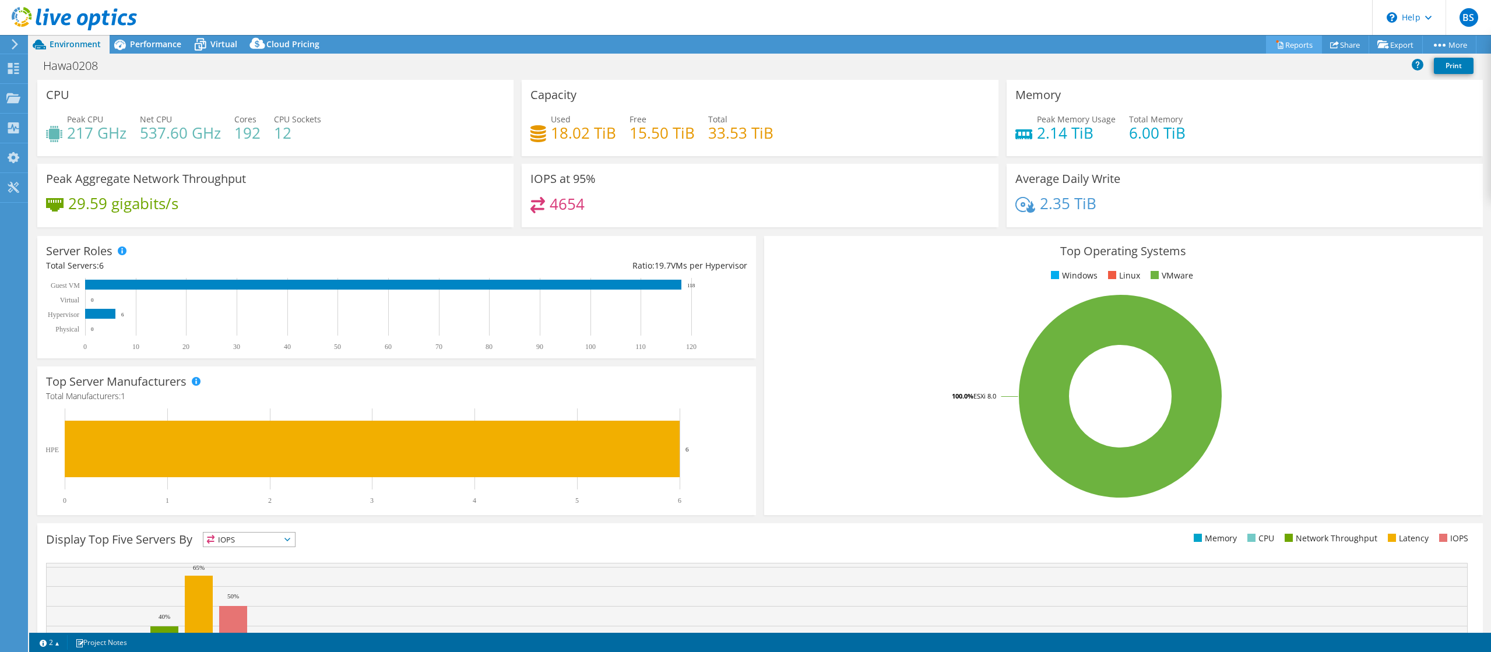
click at [1280, 47] on link "Reports" at bounding box center [1294, 45] width 56 height 18
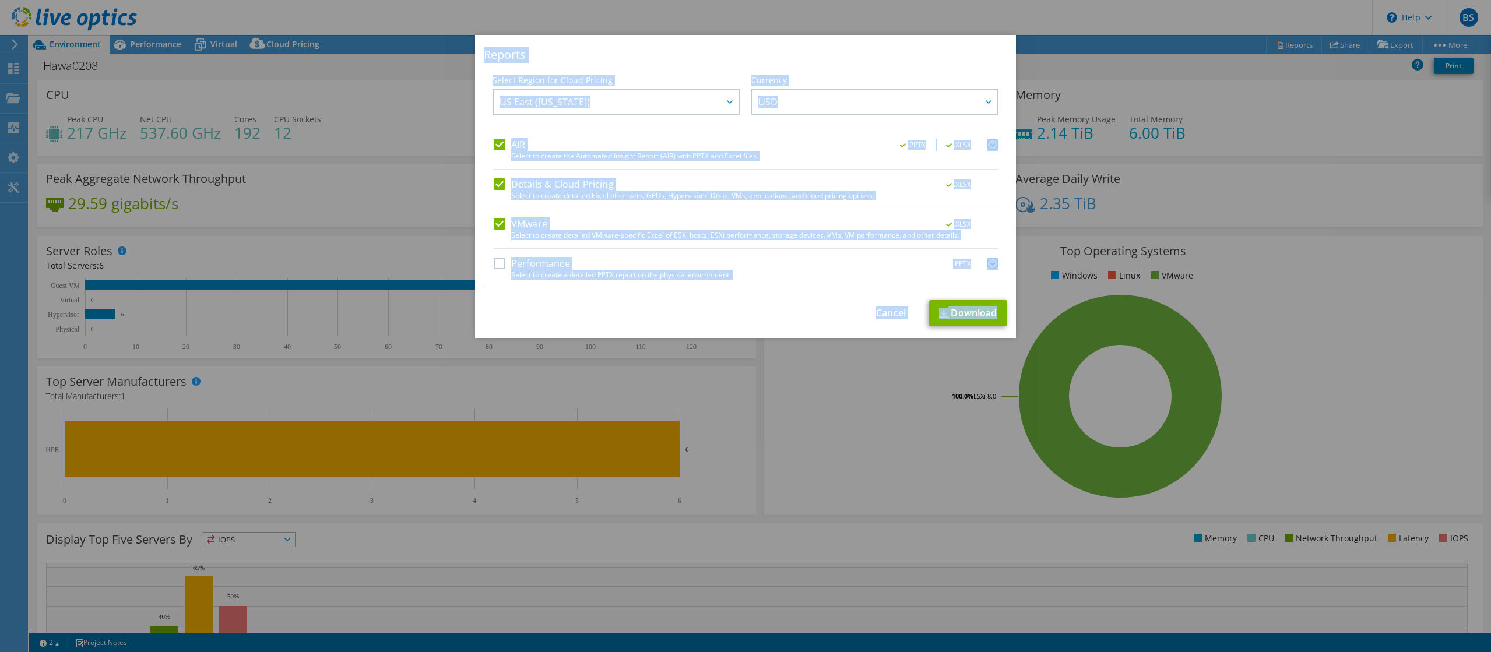
click at [504, 144] on label "AIR" at bounding box center [509, 145] width 31 height 12
click at [0, 0] on input "AIR" at bounding box center [0, 0] width 0 height 0
click at [501, 182] on label "Details & Cloud Pricing" at bounding box center [554, 184] width 120 height 12
click at [0, 0] on input "Details & Cloud Pricing" at bounding box center [0, 0] width 0 height 0
click at [499, 263] on label "Performance" at bounding box center [532, 264] width 76 height 12
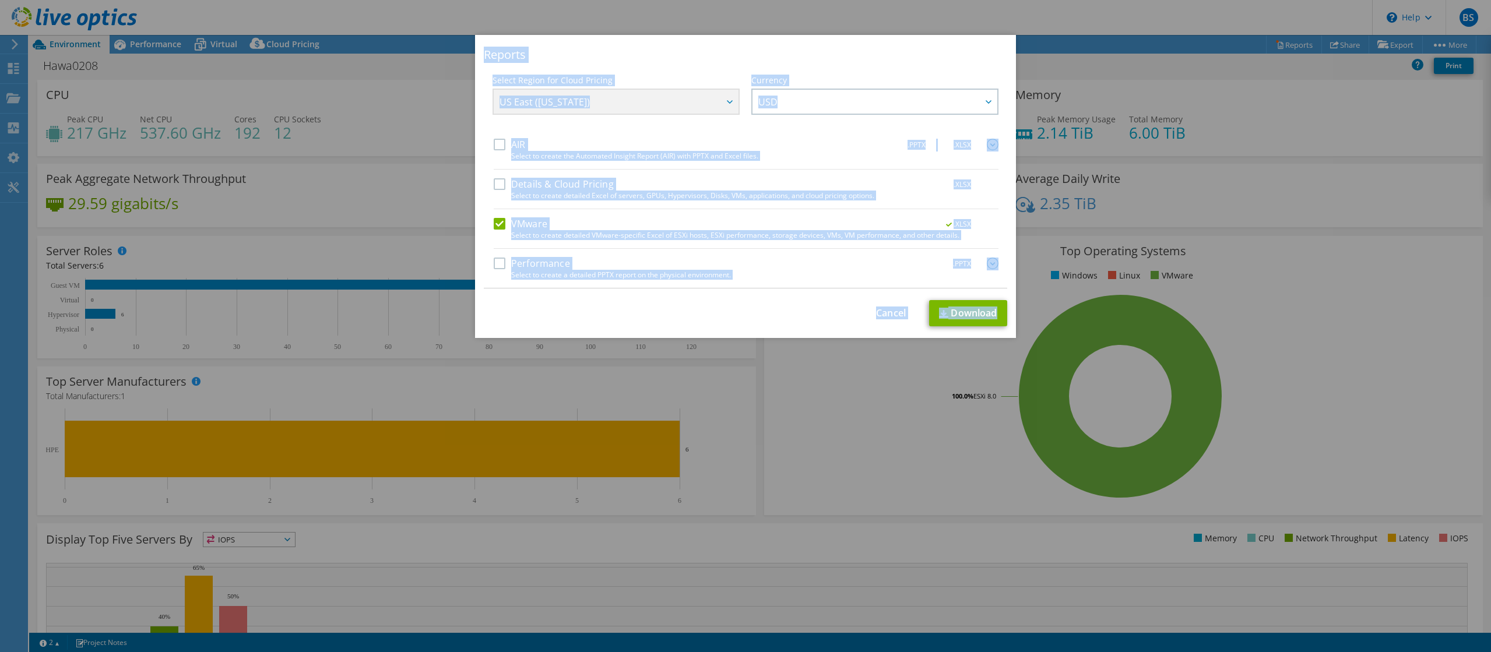
click at [0, 0] on input "Performance" at bounding box center [0, 0] width 0 height 0
click at [991, 267] on img at bounding box center [993, 264] width 12 height 12
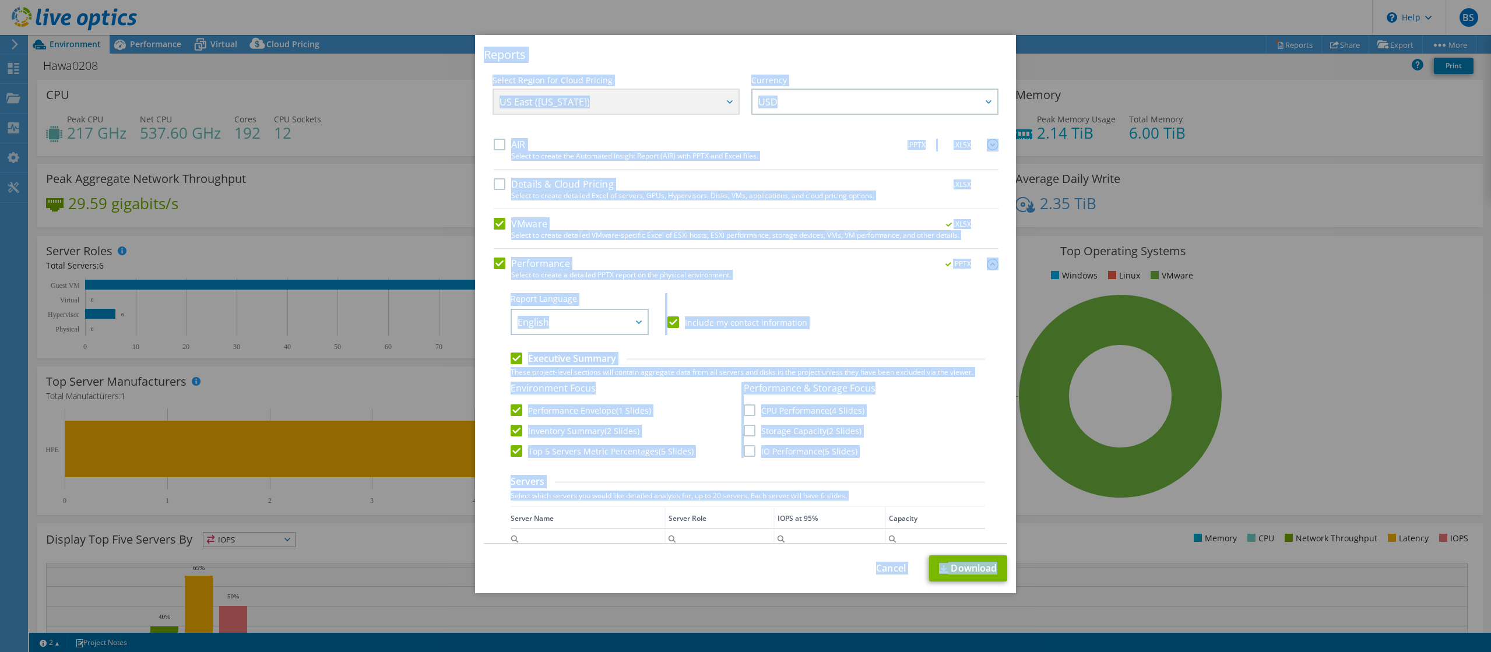
click at [751, 414] on label "CPU Performance (4 Slides)" at bounding box center [804, 410] width 121 height 12
click at [0, 0] on input "CPU Performance (4 Slides)" at bounding box center [0, 0] width 0 height 0
click at [750, 427] on label "Storage Capacity (2 Slides)" at bounding box center [803, 431] width 118 height 12
click at [0, 0] on input "Storage Capacity (2 Slides)" at bounding box center [0, 0] width 0 height 0
click at [748, 451] on label "IO Performance (5 Slides)" at bounding box center [801, 451] width 114 height 12
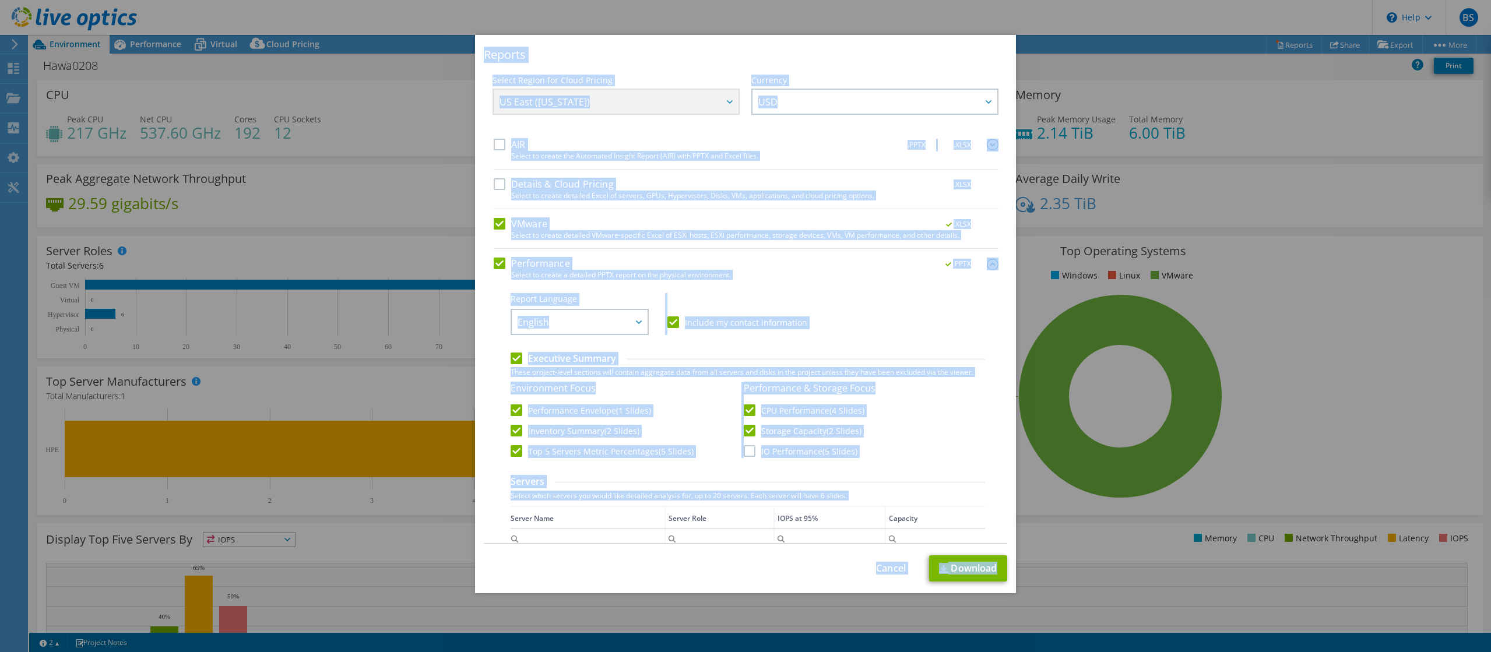
click at [0, 0] on input "IO Performance (5 Slides)" at bounding box center [0, 0] width 0 height 0
click at [516, 451] on label "Top 5 Servers Metric Percentages (5 Slides)" at bounding box center [602, 451] width 183 height 12
click at [0, 0] on input "Top 5 Servers Metric Percentages (5 Slides)" at bounding box center [0, 0] width 0 height 0
click at [958, 568] on link "Download" at bounding box center [968, 568] width 78 height 26
click at [893, 570] on link "Cancel" at bounding box center [891, 568] width 30 height 11
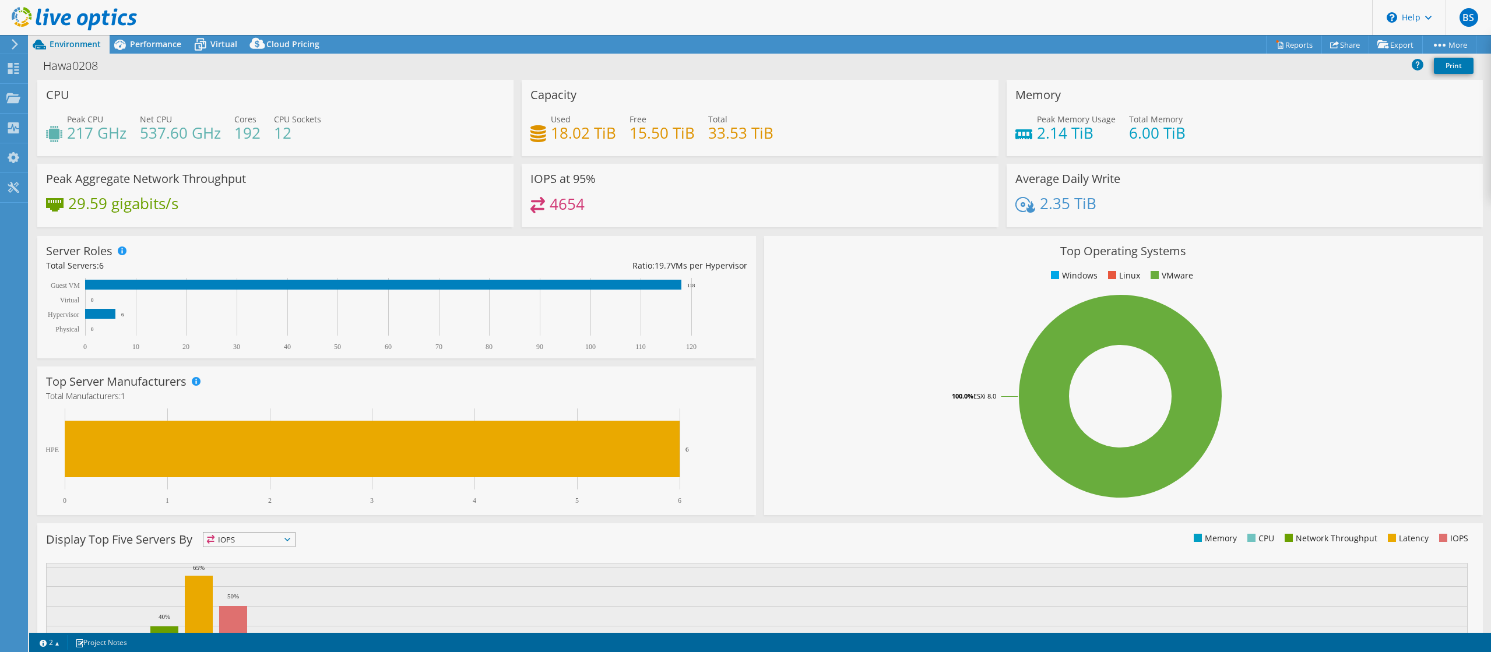
click at [1293, 272] on ul "Windows Linux VMware" at bounding box center [1123, 275] width 701 height 13
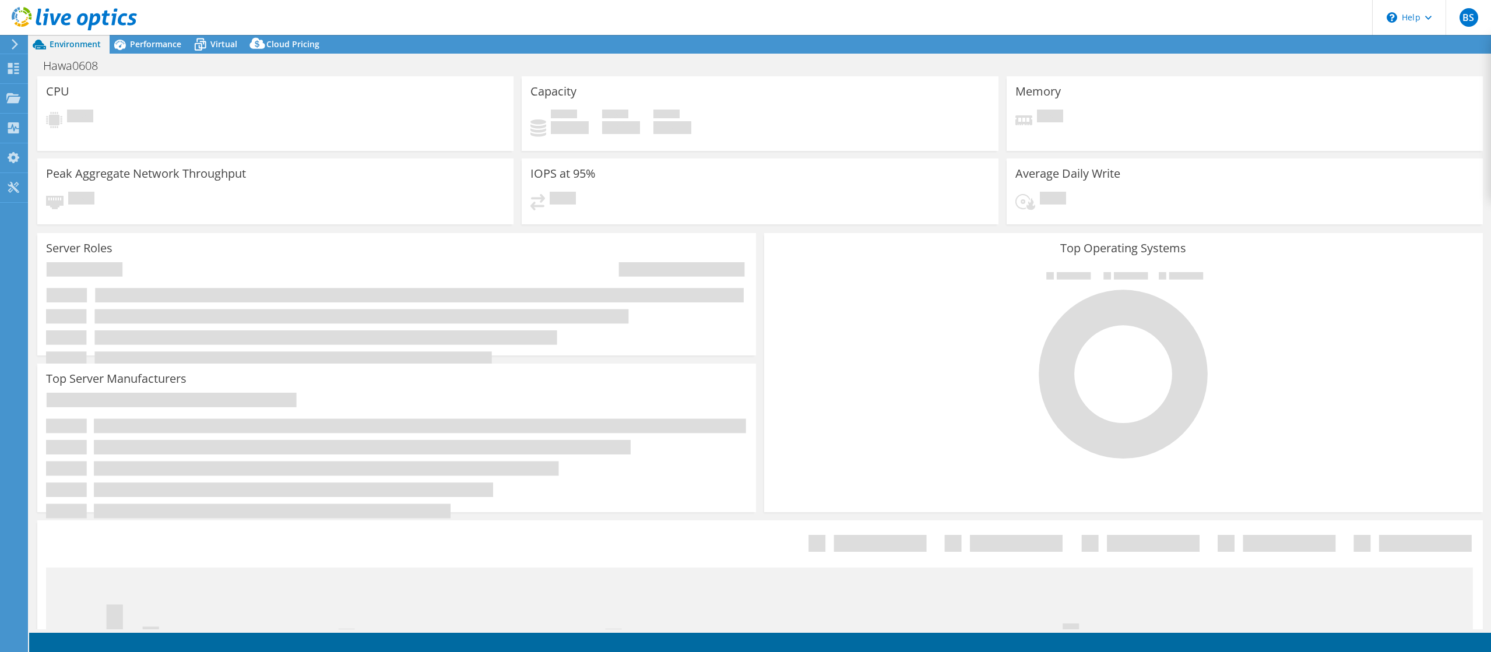
select select "USD"
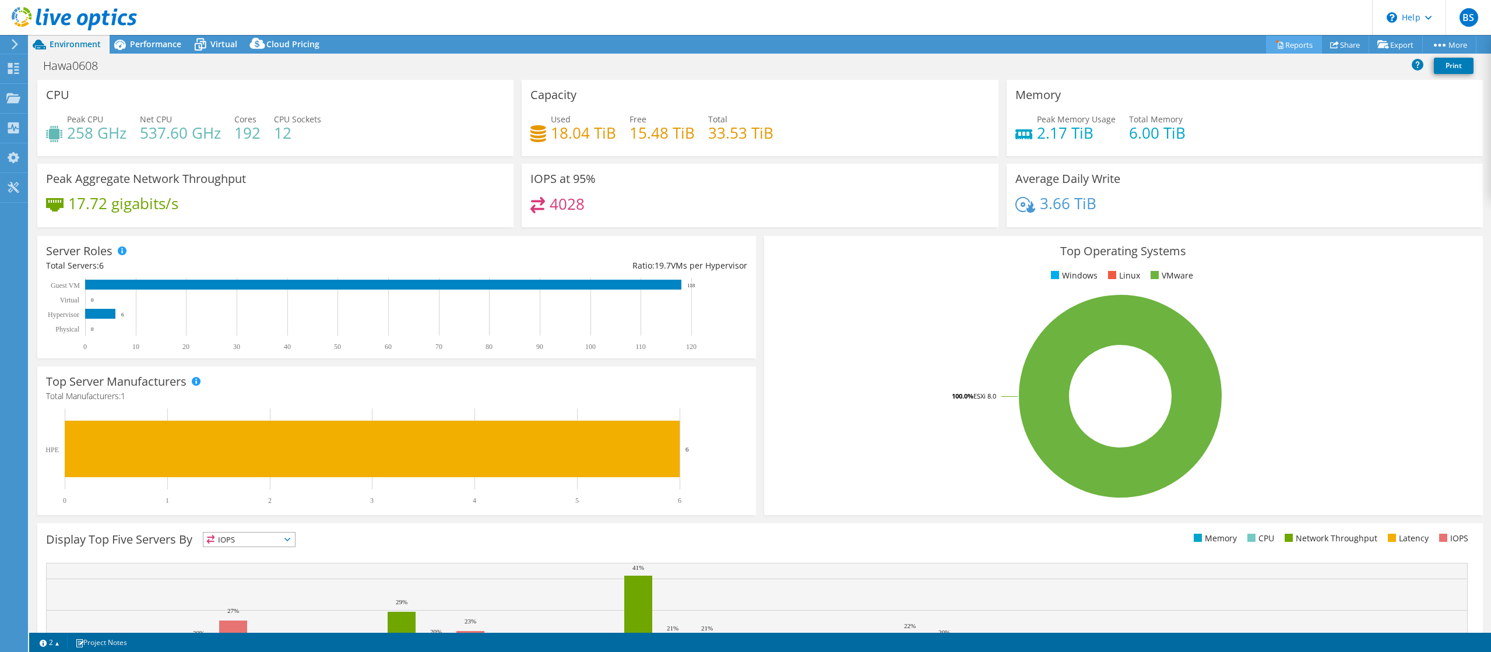
click at [1283, 51] on link "Reports" at bounding box center [1294, 45] width 56 height 18
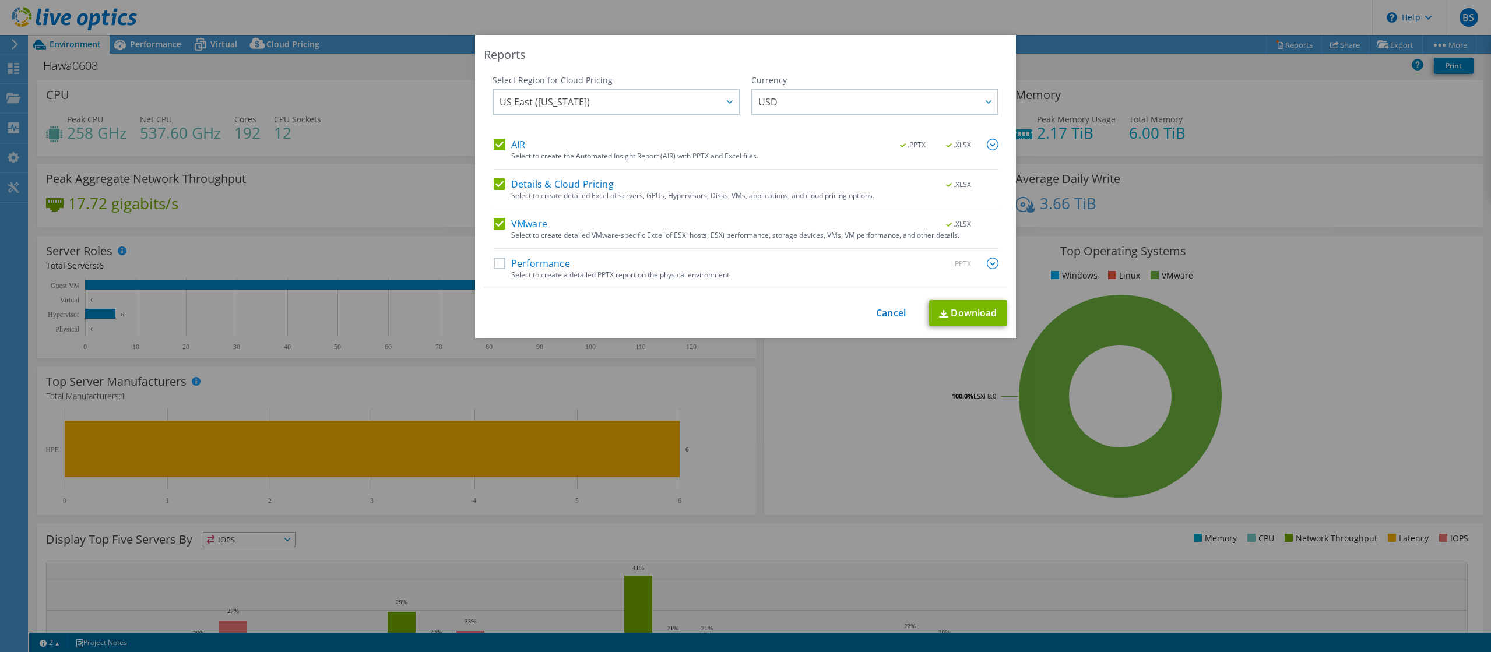
click at [501, 143] on label "AIR" at bounding box center [509, 145] width 31 height 12
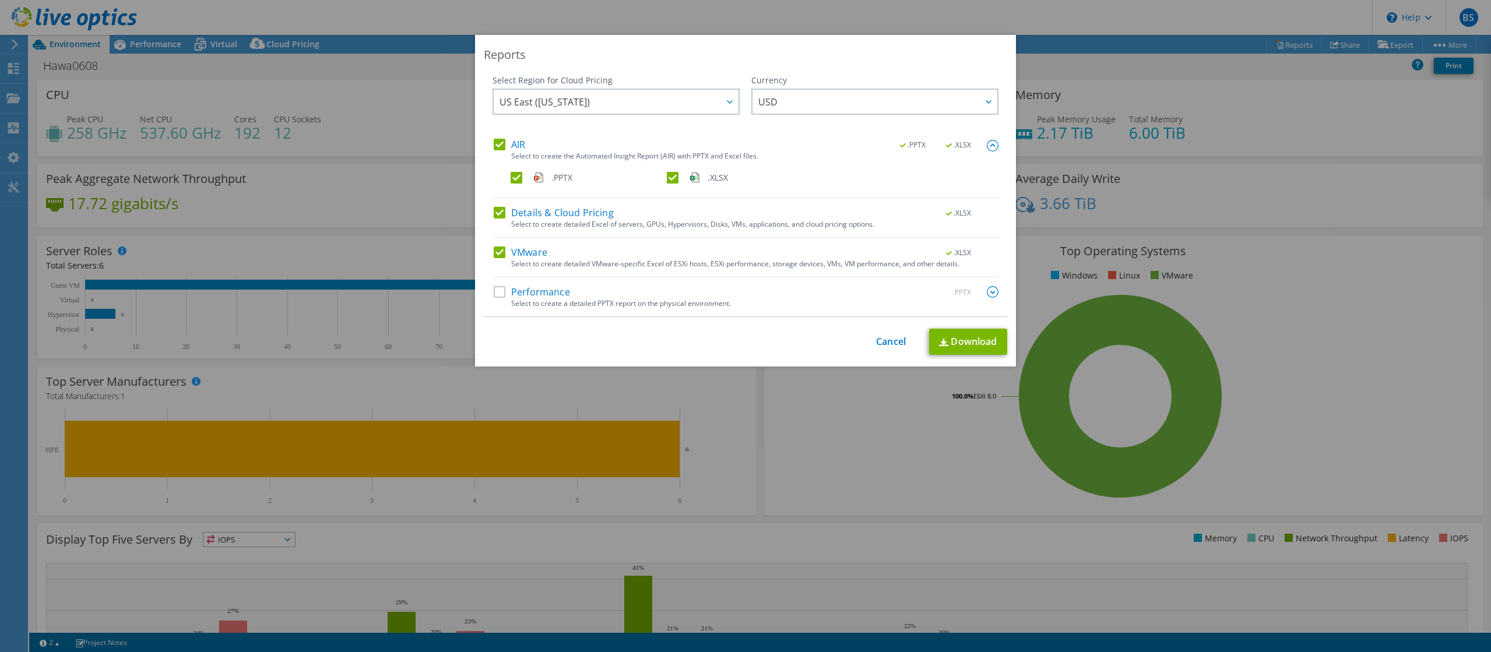
click at [499, 142] on label "AIR" at bounding box center [509, 145] width 31 height 12
click at [0, 0] on input "AIR" at bounding box center [0, 0] width 0 height 0
click at [501, 213] on label "Details & Cloud Pricing" at bounding box center [554, 213] width 120 height 12
click at [0, 0] on input "Details & Cloud Pricing" at bounding box center [0, 0] width 0 height 0
click at [498, 293] on label "Performance" at bounding box center [532, 292] width 76 height 12
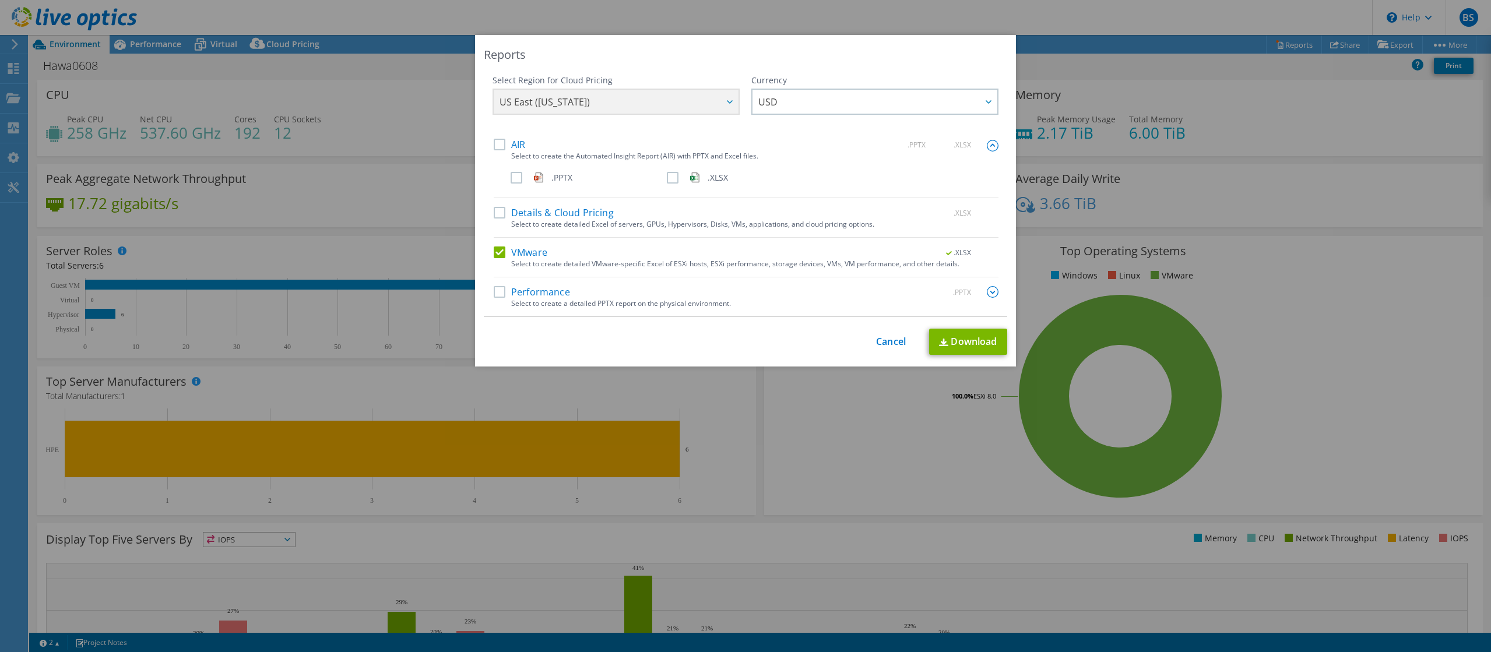
click at [0, 0] on input "Performance" at bounding box center [0, 0] width 0 height 0
click at [996, 294] on img at bounding box center [993, 292] width 12 height 12
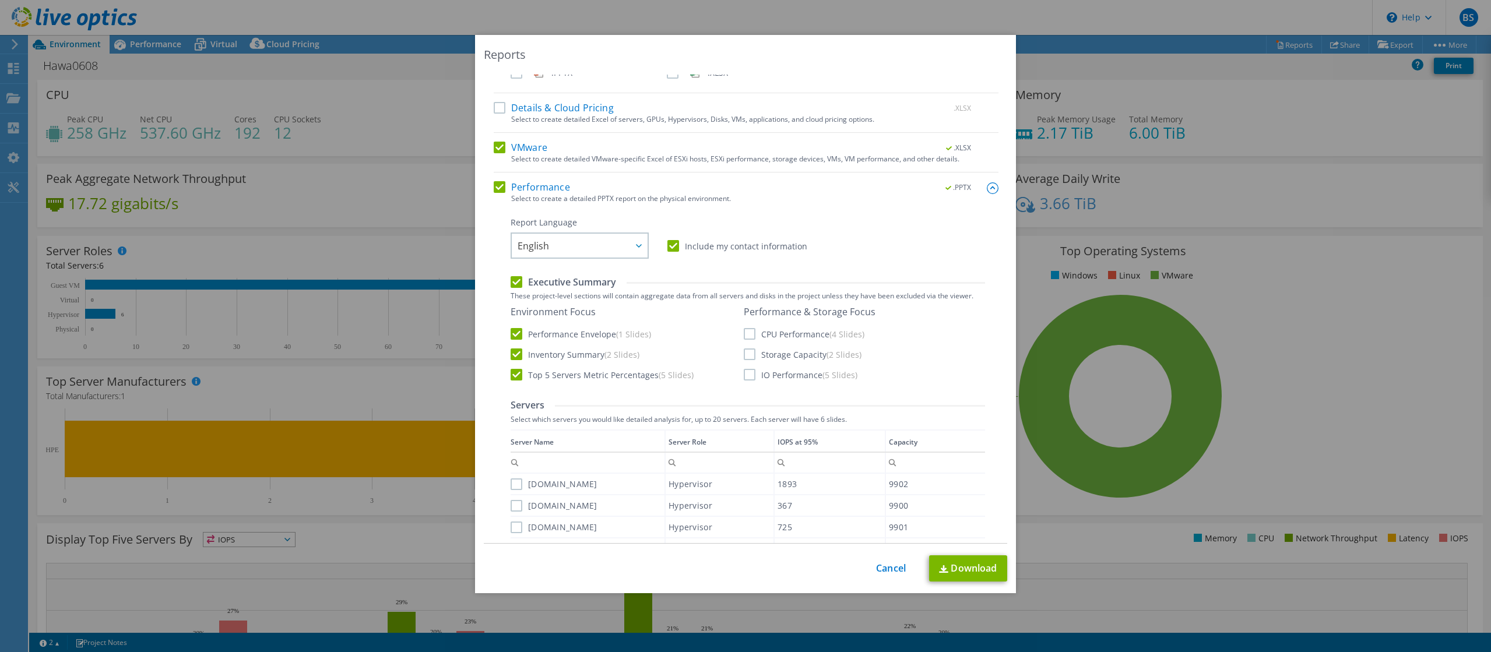
scroll to position [119, 0]
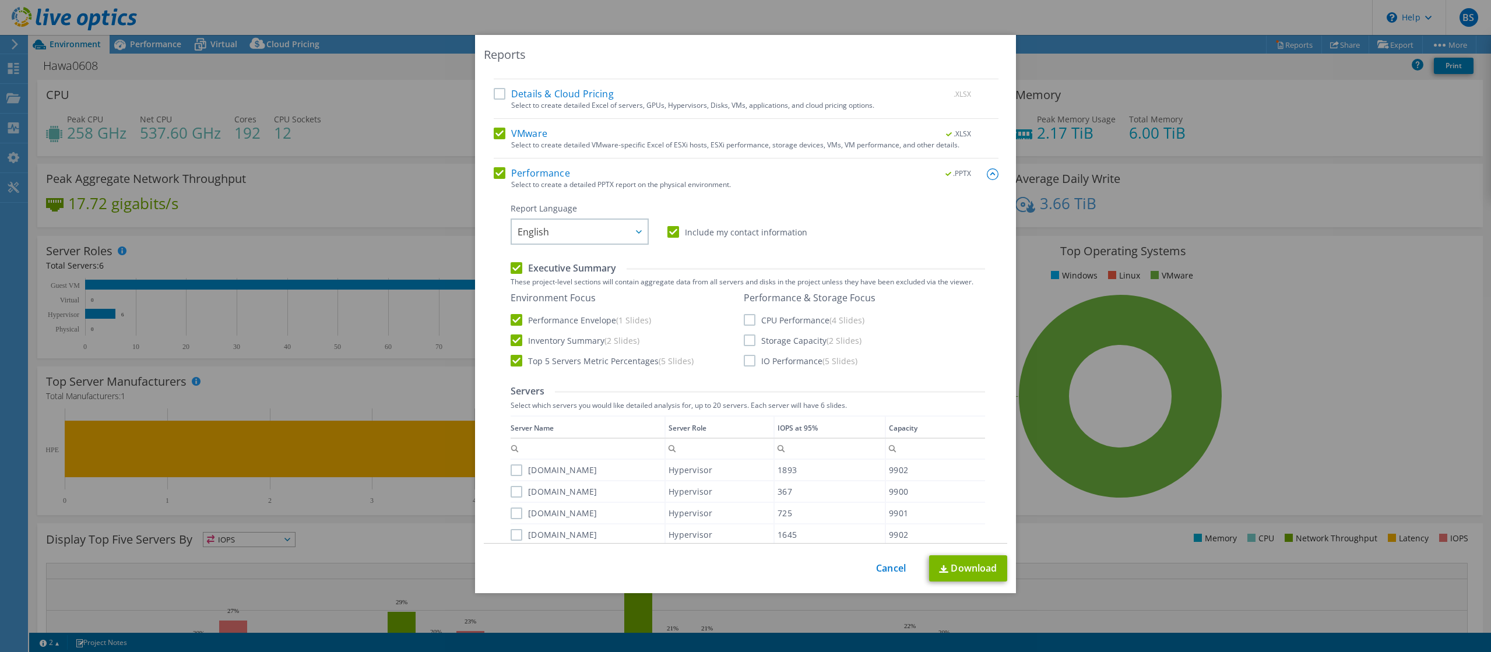
click at [752, 362] on label "IO Performance (5 Slides)" at bounding box center [801, 361] width 114 height 12
click at [0, 0] on input "IO Performance (5 Slides)" at bounding box center [0, 0] width 0 height 0
click at [515, 363] on label "Top 5 Servers Metric Percentages (5 Slides)" at bounding box center [602, 361] width 183 height 12
click at [0, 0] on input "Top 5 Servers Metric Percentages (5 Slides)" at bounding box center [0, 0] width 0 height 0
click at [749, 341] on label "Storage Capacity (2 Slides)" at bounding box center [803, 341] width 118 height 12
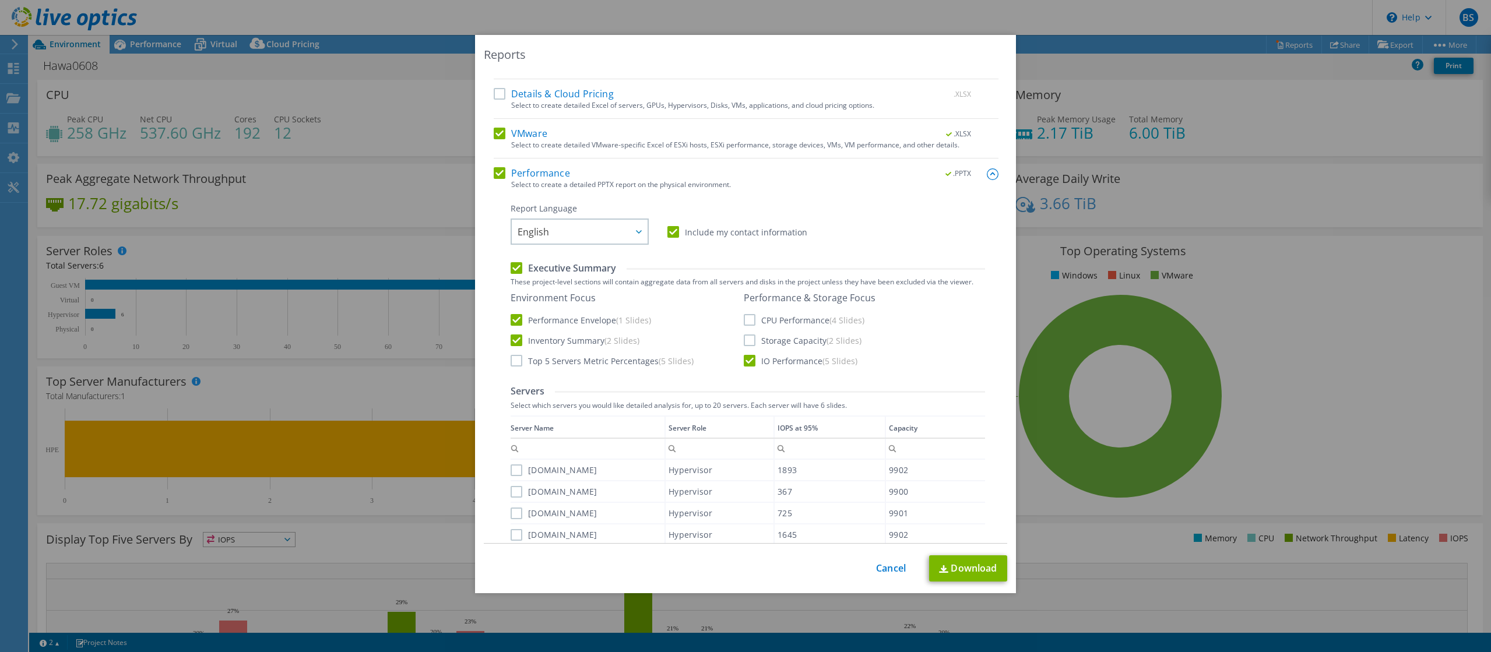
click at [0, 0] on input "Storage Capacity (2 Slides)" at bounding box center [0, 0] width 0 height 0
click at [750, 341] on label "Storage Capacity (2 Slides)" at bounding box center [803, 341] width 118 height 12
click at [0, 0] on input "Storage Capacity (2 Slides)" at bounding box center [0, 0] width 0 height 0
click at [754, 318] on label "CPU Performance (4 Slides)" at bounding box center [804, 320] width 121 height 12
click at [0, 0] on input "CPU Performance (4 Slides)" at bounding box center [0, 0] width 0 height 0
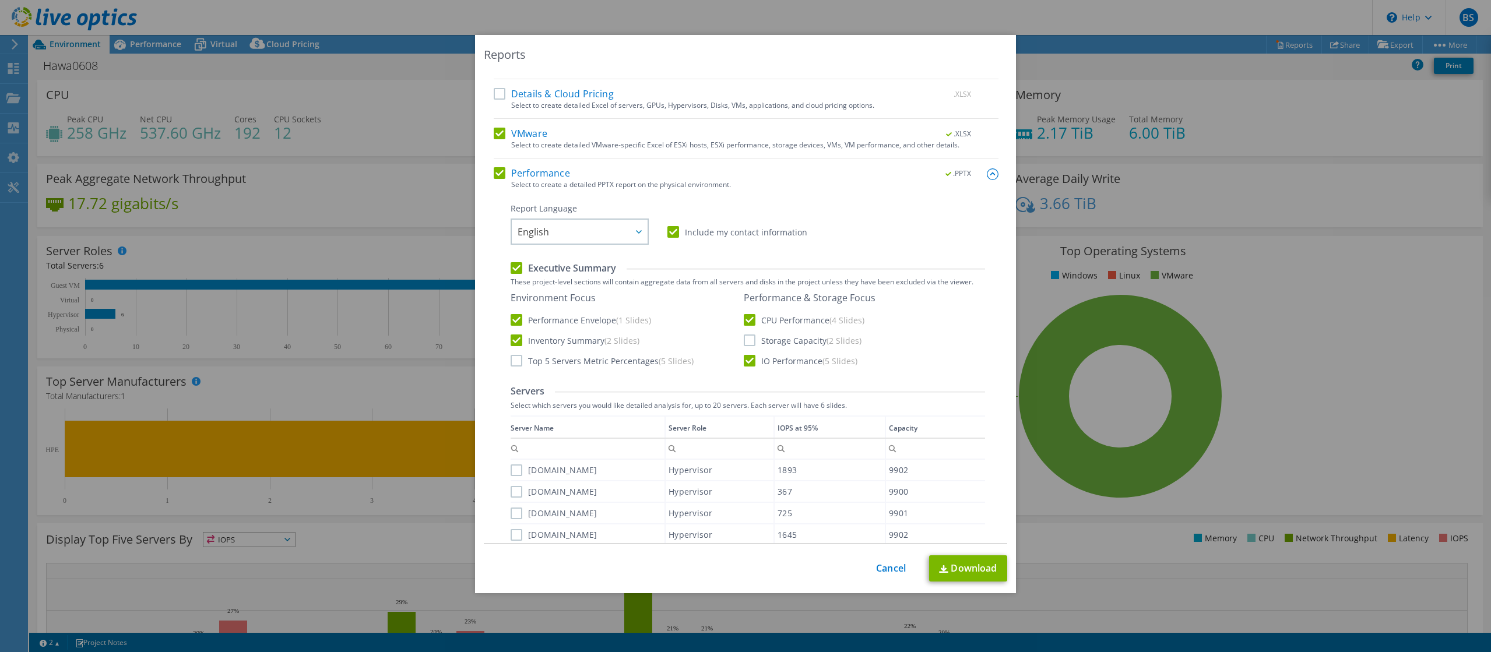
click at [759, 344] on label "Storage Capacity (2 Slides)" at bounding box center [803, 341] width 118 height 12
click at [0, 0] on input "Storage Capacity (2 Slides)" at bounding box center [0, 0] width 0 height 0
click at [965, 568] on link "Download" at bounding box center [968, 568] width 78 height 26
click at [880, 571] on link "Cancel" at bounding box center [891, 568] width 30 height 11
